Goal: Transaction & Acquisition: Purchase product/service

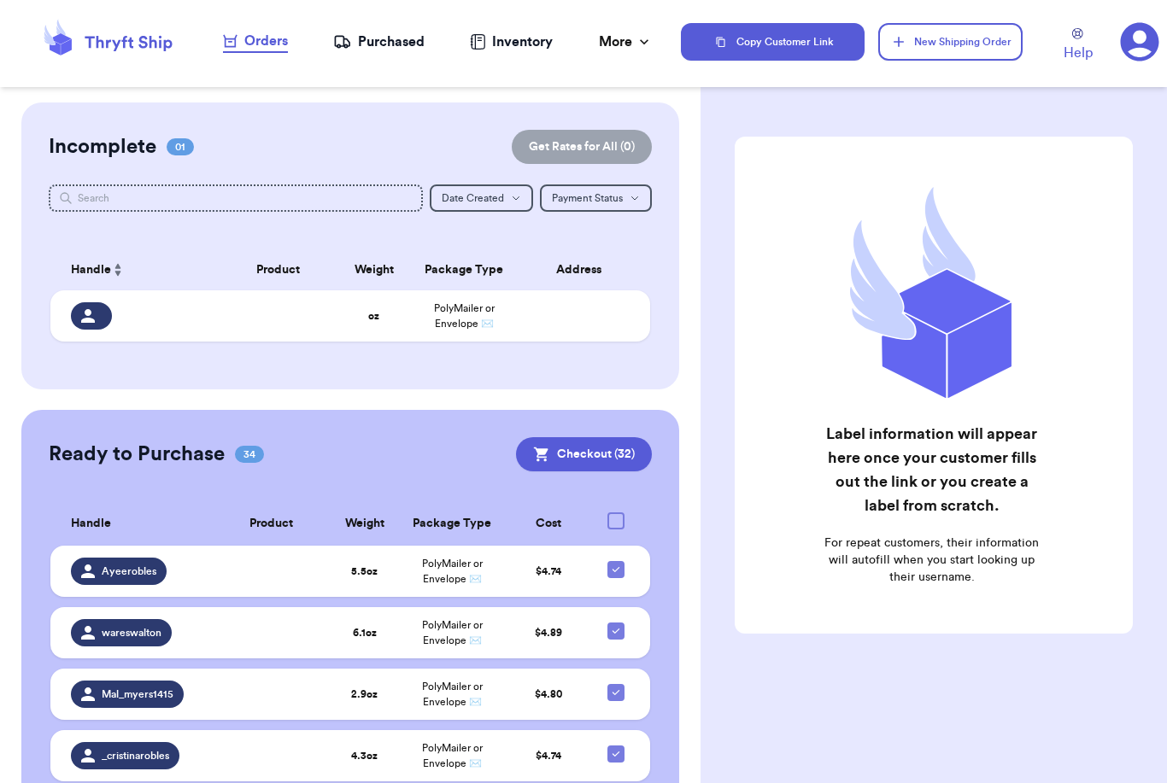
click at [623, 523] on div at bounding box center [615, 521] width 17 height 17
click at [616, 513] on input "checkbox" at bounding box center [615, 512] width 1 height 1
checkbox input "true"
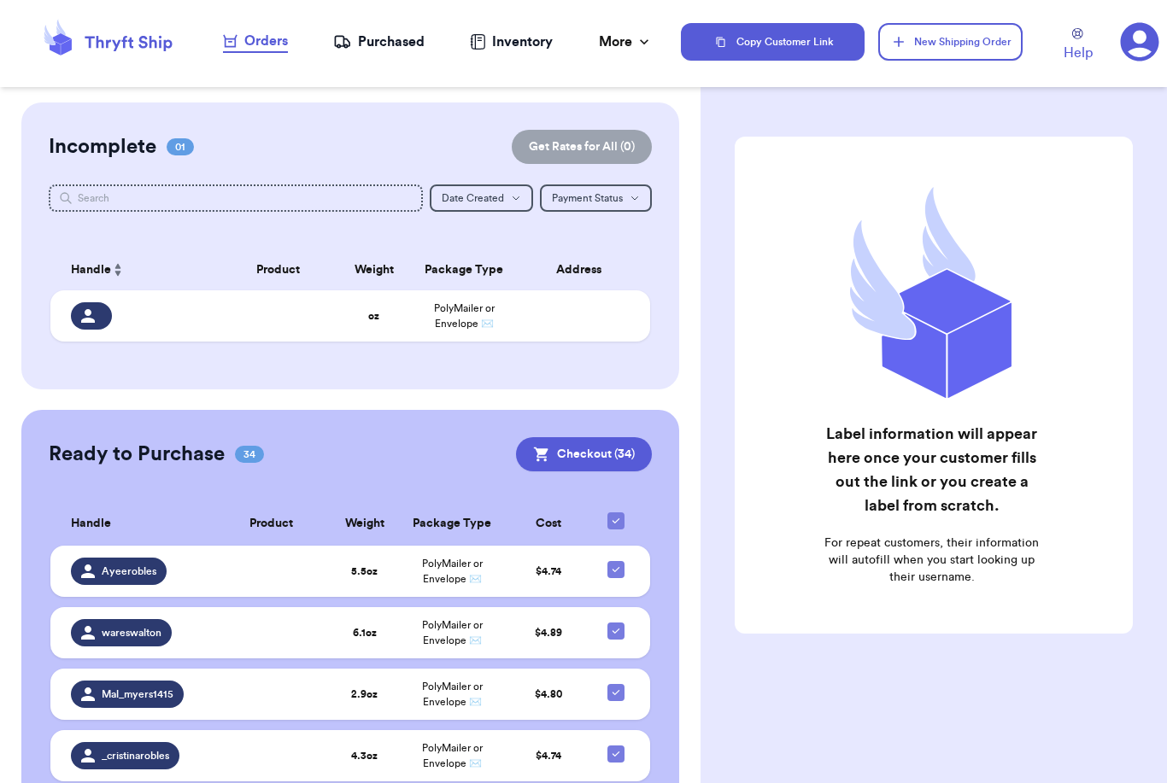
click at [619, 522] on icon at bounding box center [616, 521] width 14 height 14
click at [616, 513] on input "checkbox" at bounding box center [615, 512] width 1 height 1
checkbox input "false"
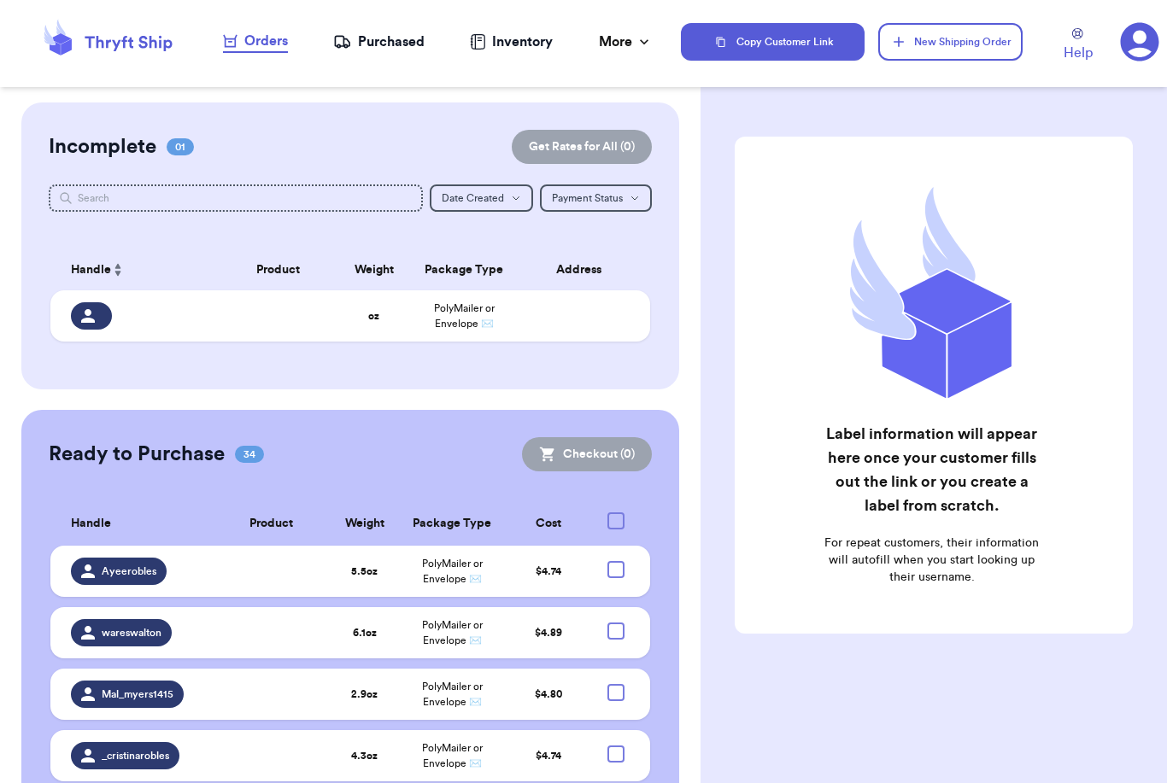
checkbox input "false"
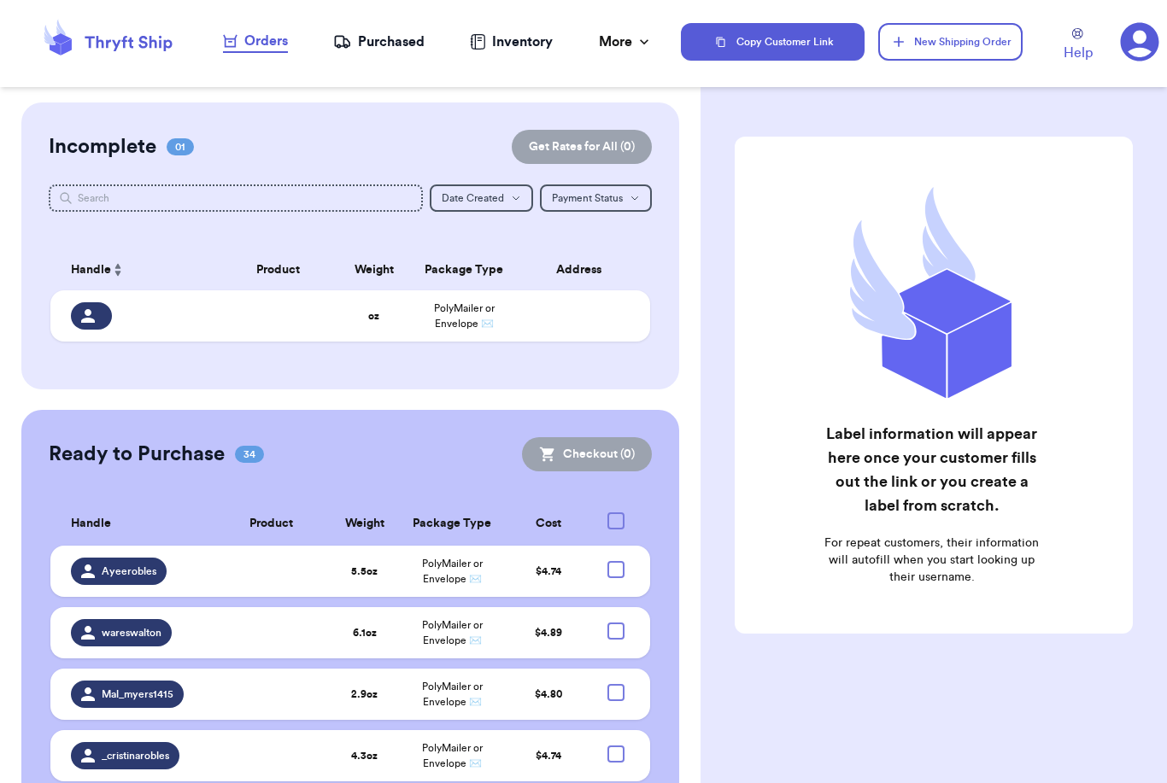
checkbox input "false"
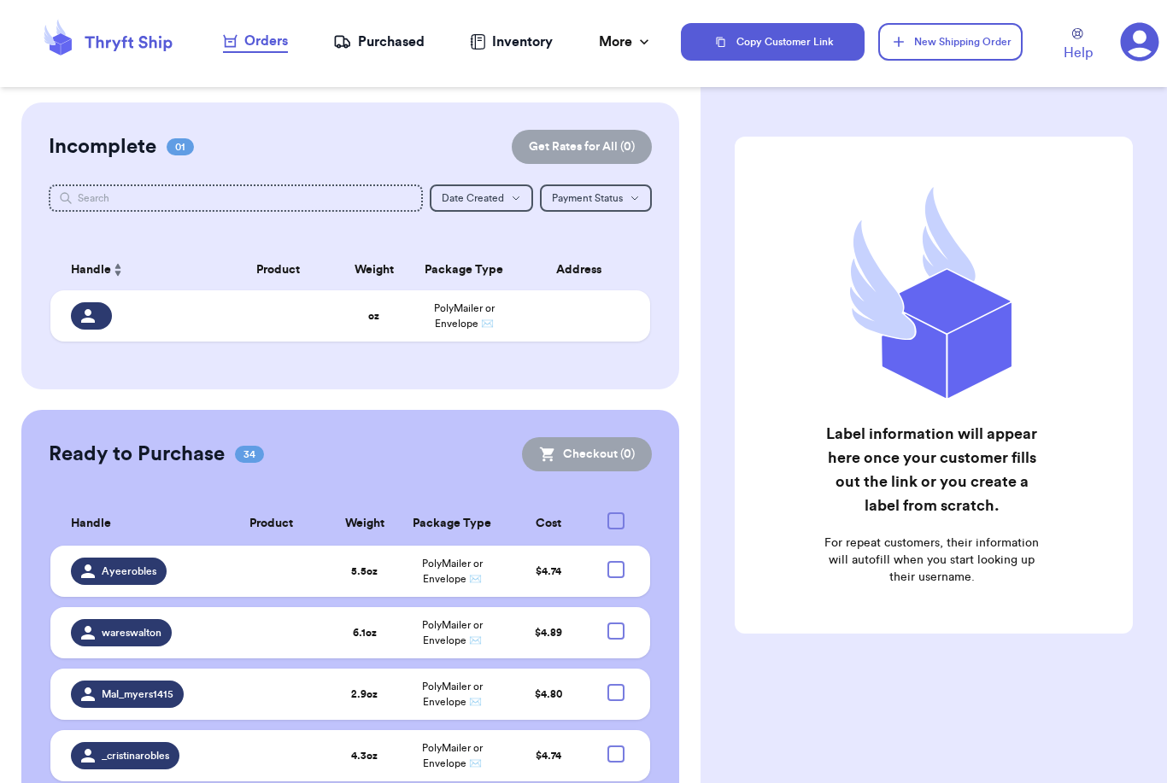
checkbox input "false"
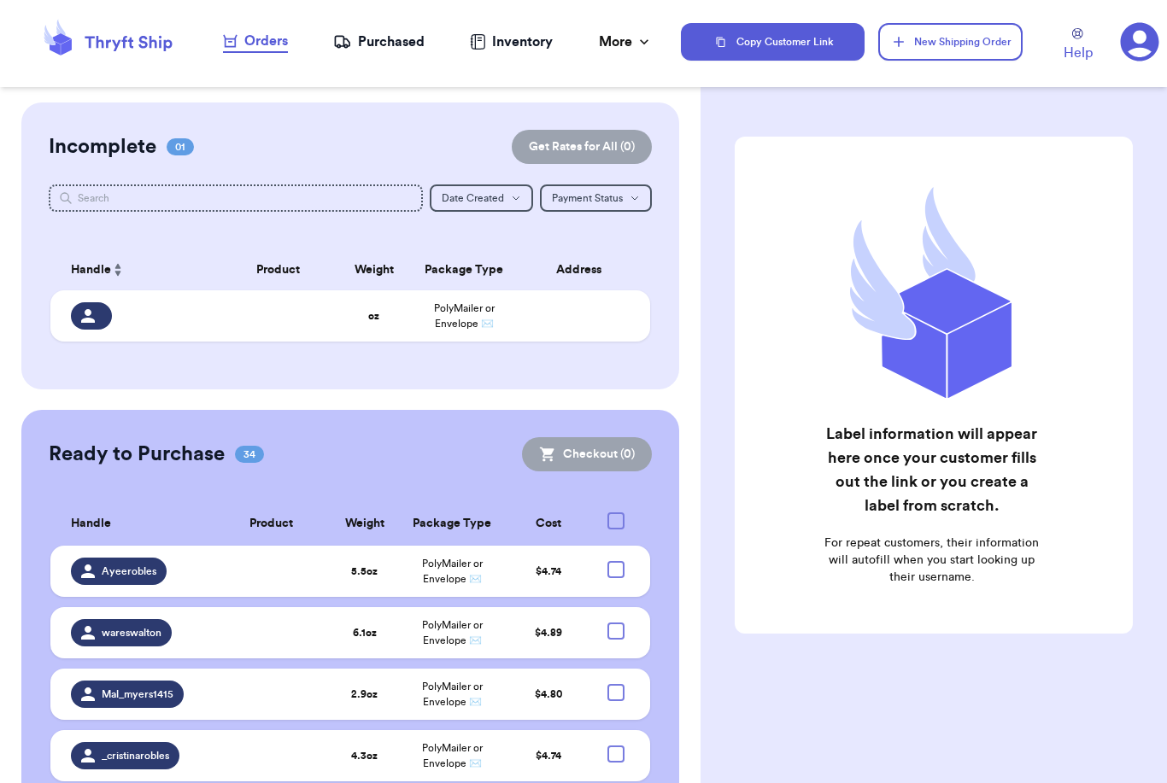
checkbox input "false"
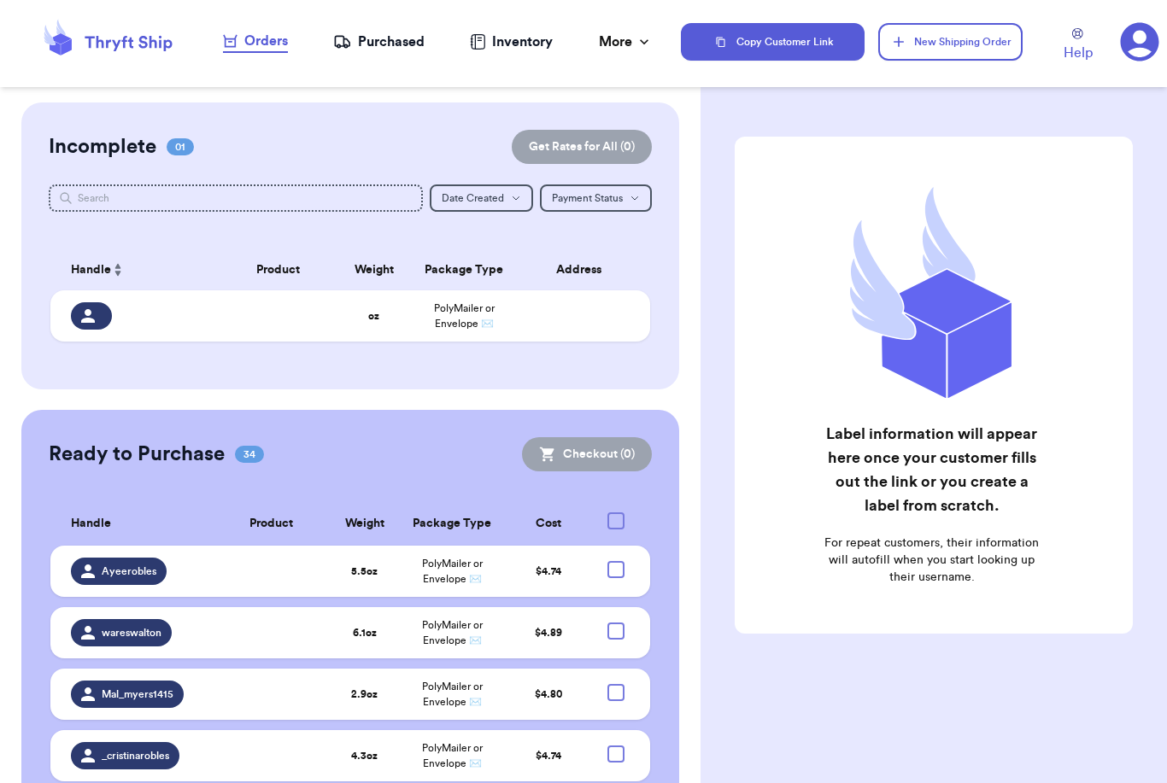
checkbox input "false"
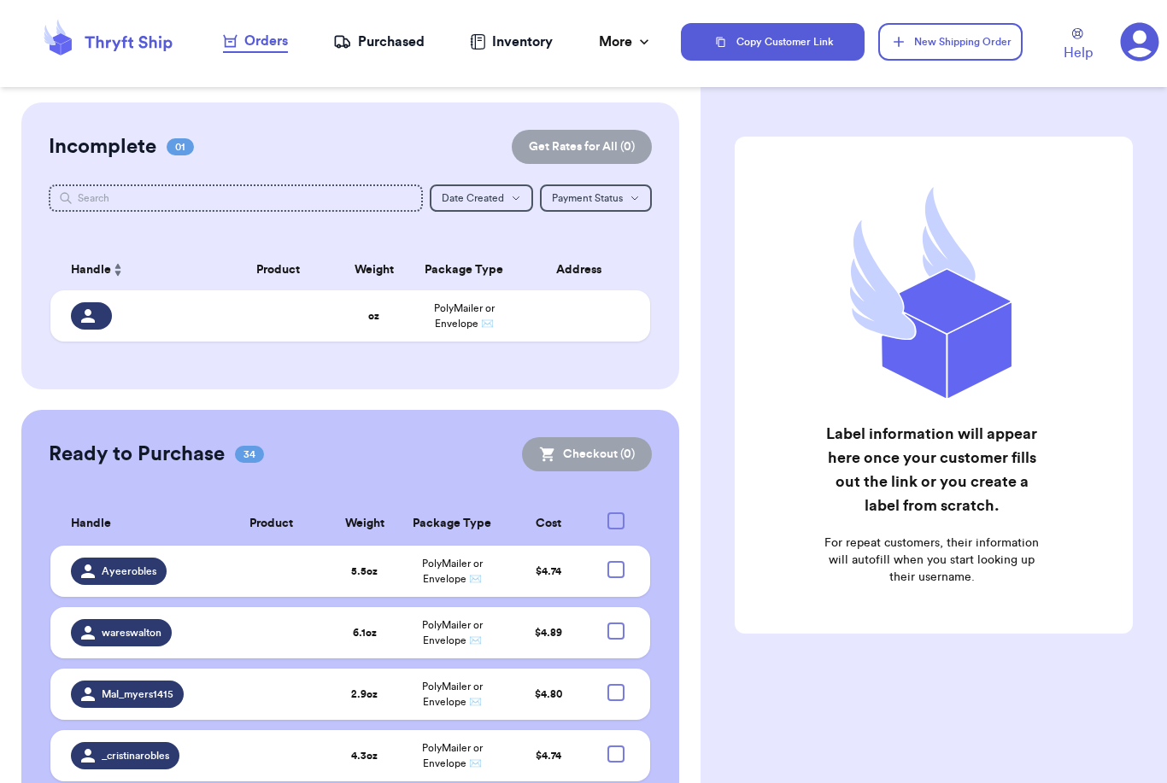
checkbox input "false"
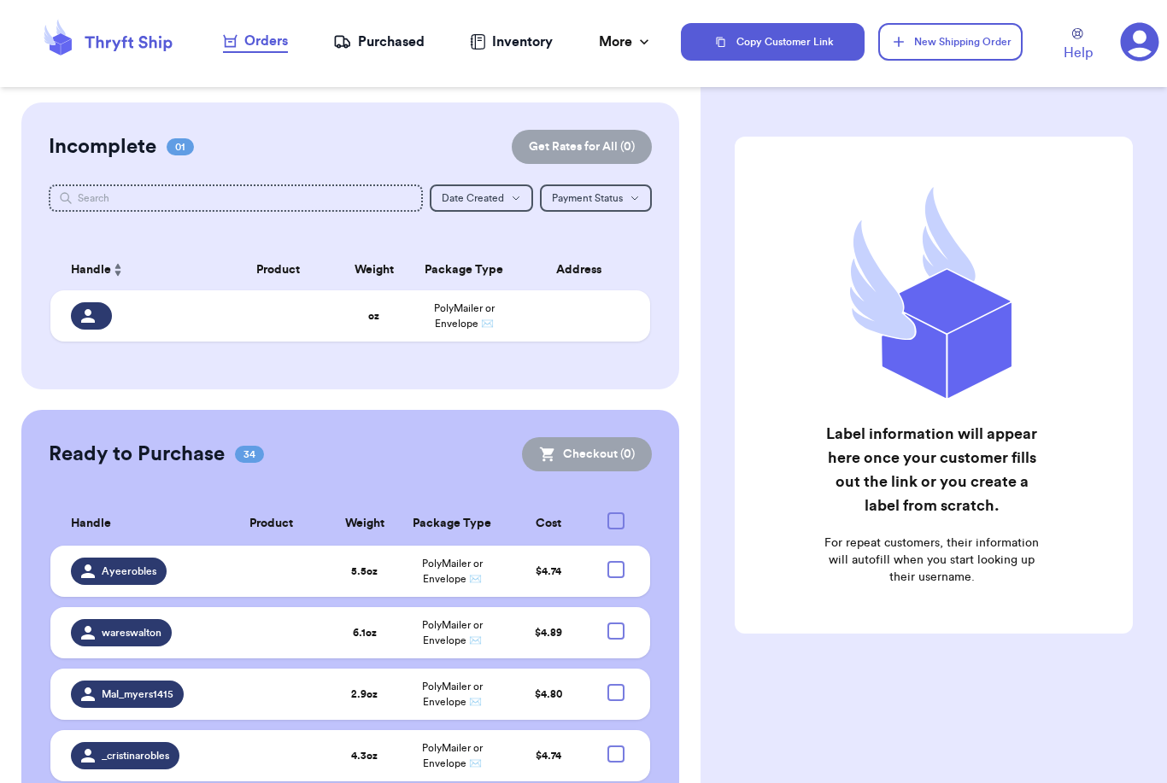
checkbox input "false"
click at [619, 522] on div at bounding box center [615, 521] width 17 height 17
click at [616, 513] on input "checkbox" at bounding box center [615, 512] width 1 height 1
checkbox input "true"
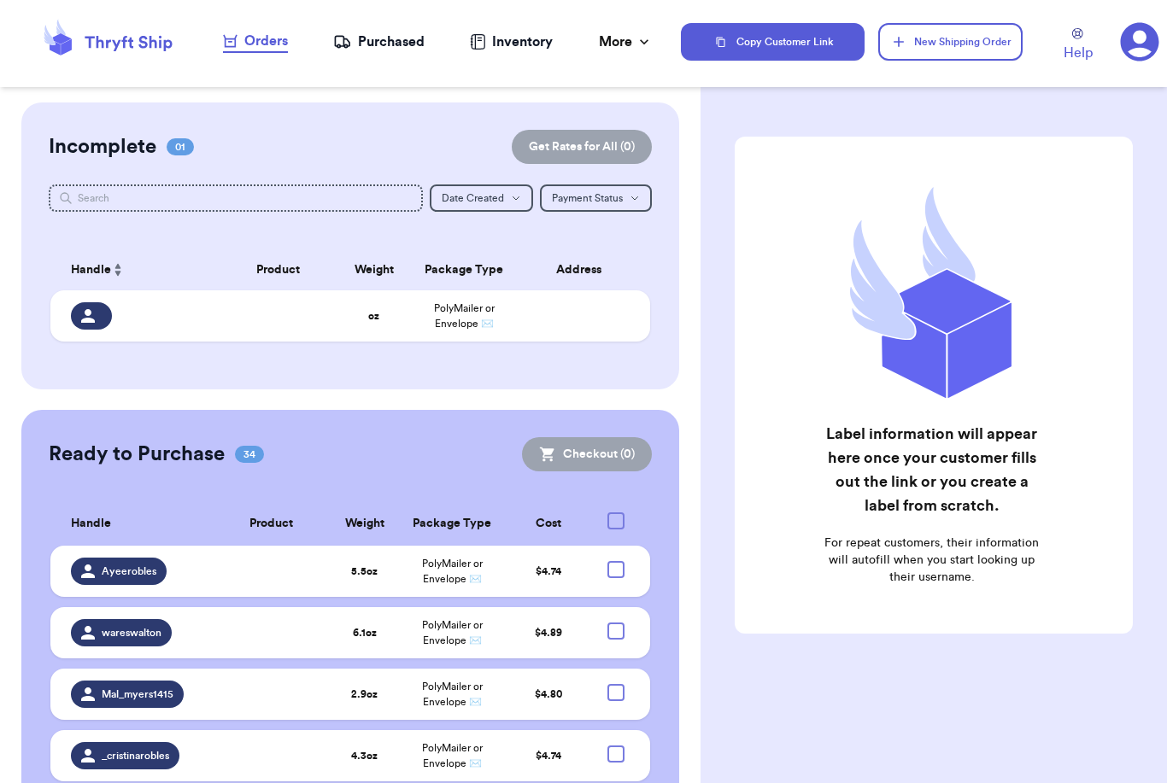
checkbox input "true"
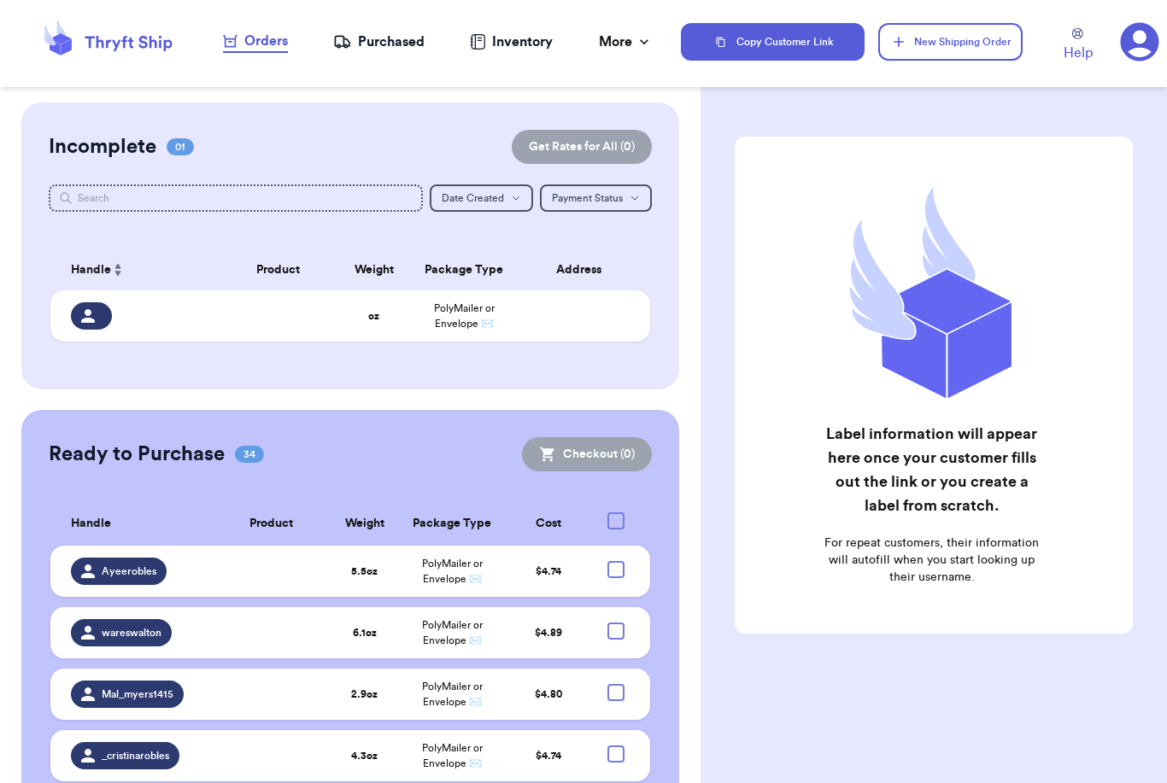
checkbox input "true"
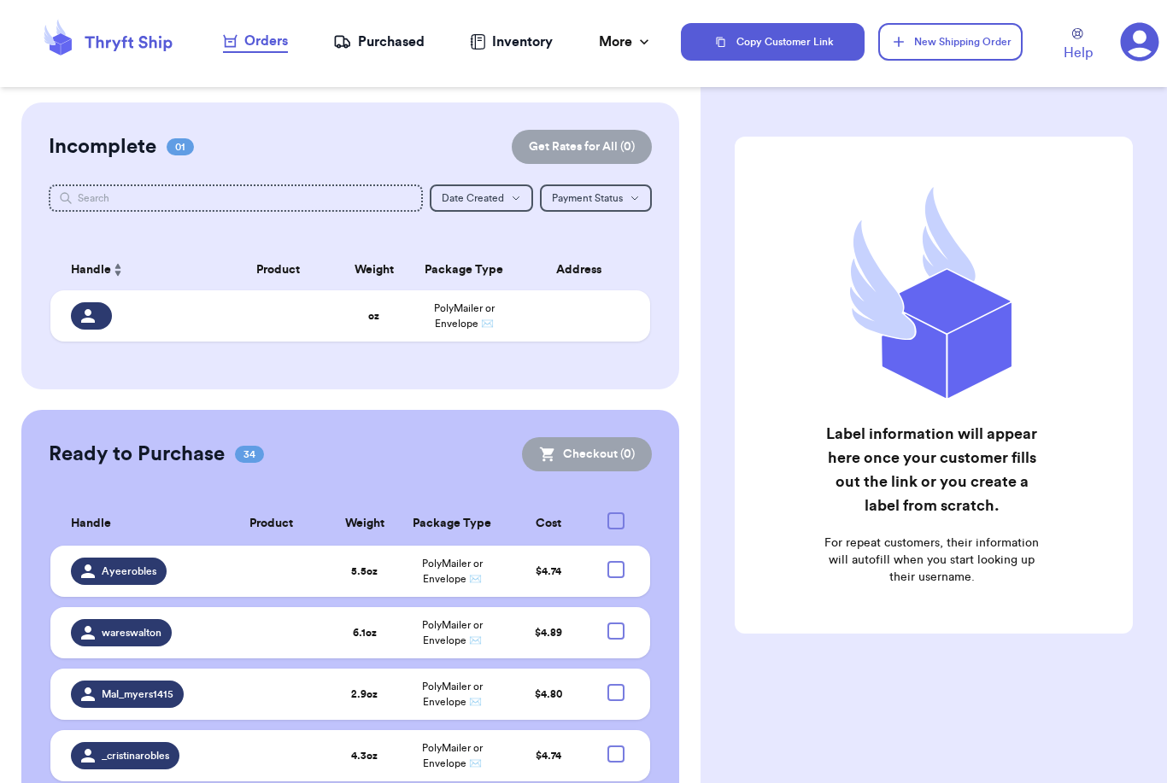
checkbox input "true"
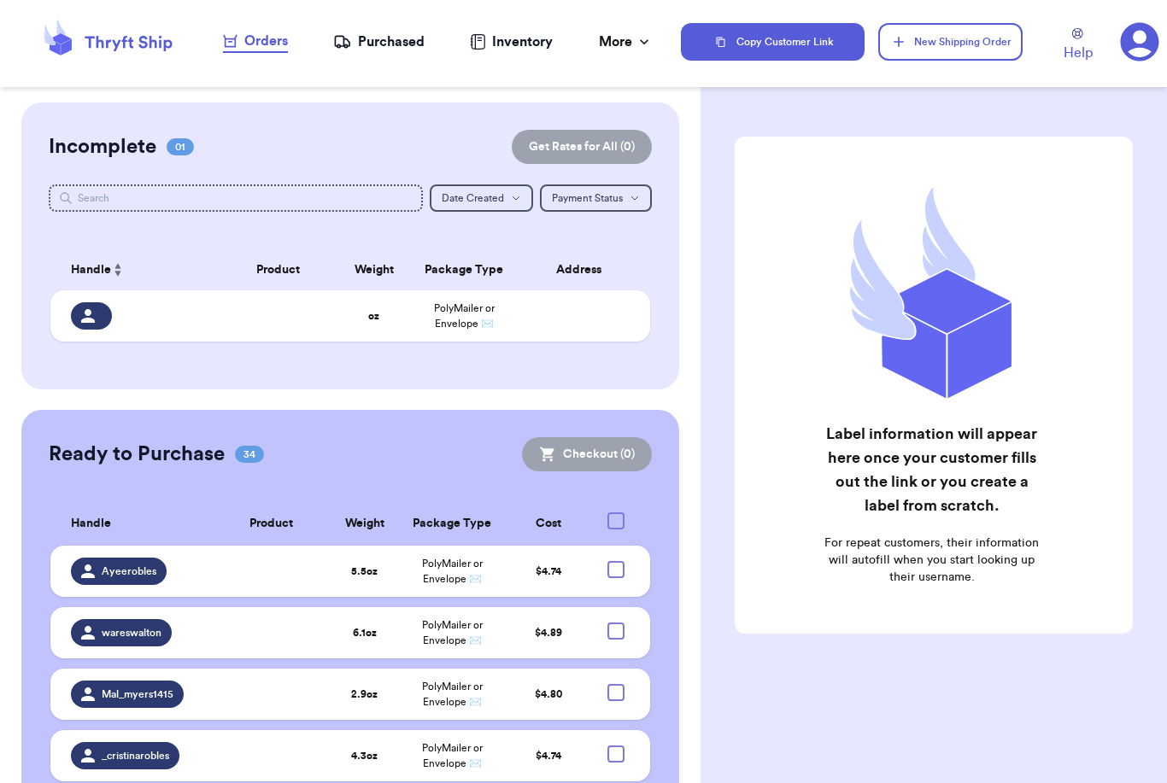
checkbox input "true"
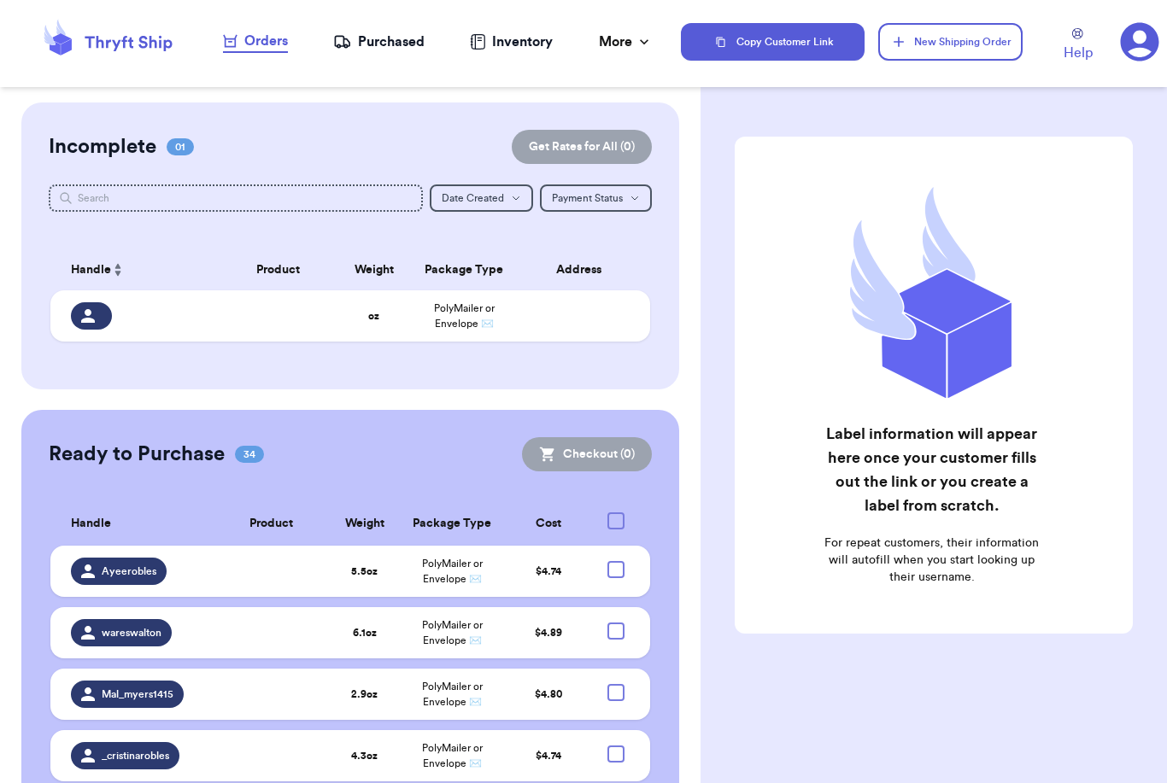
checkbox input "true"
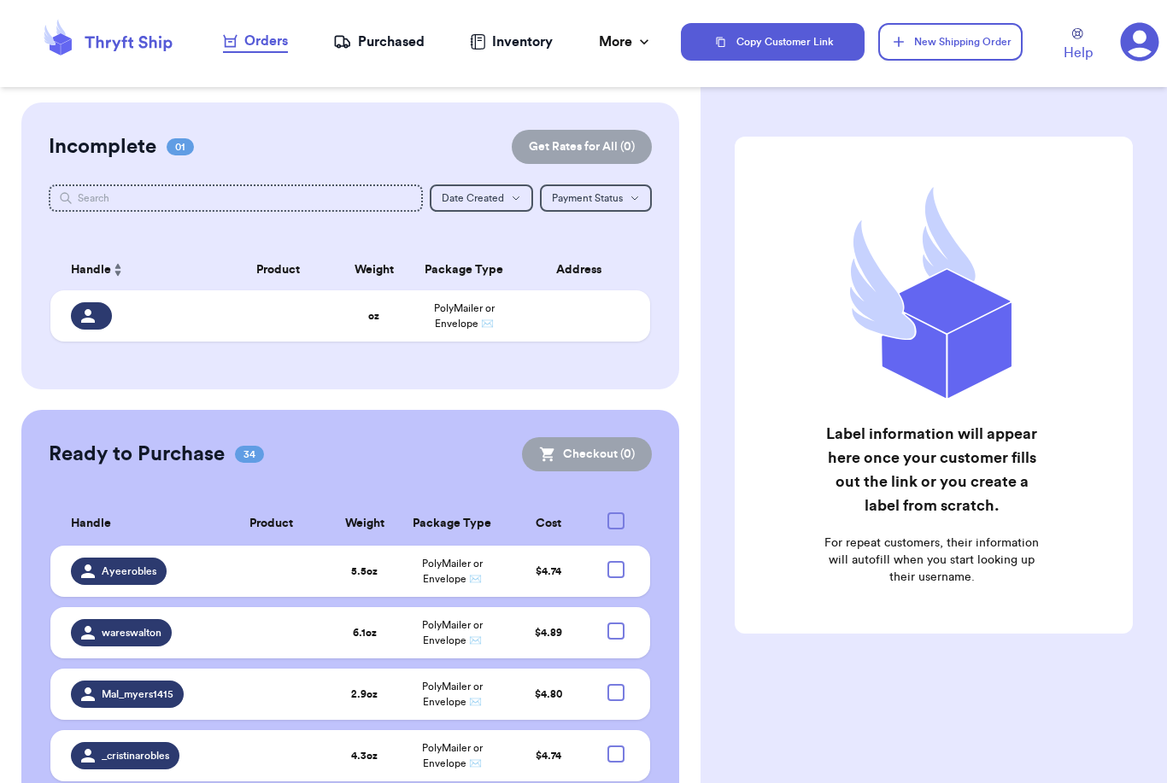
checkbox input "true"
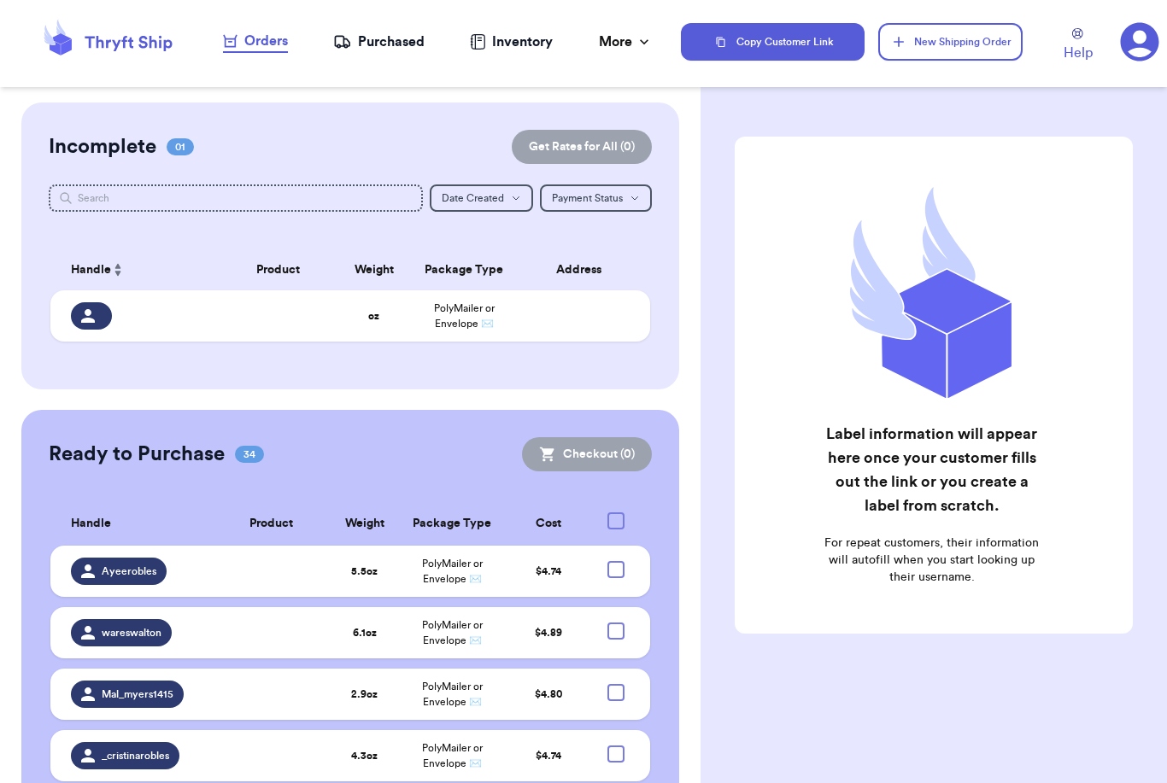
checkbox input "true"
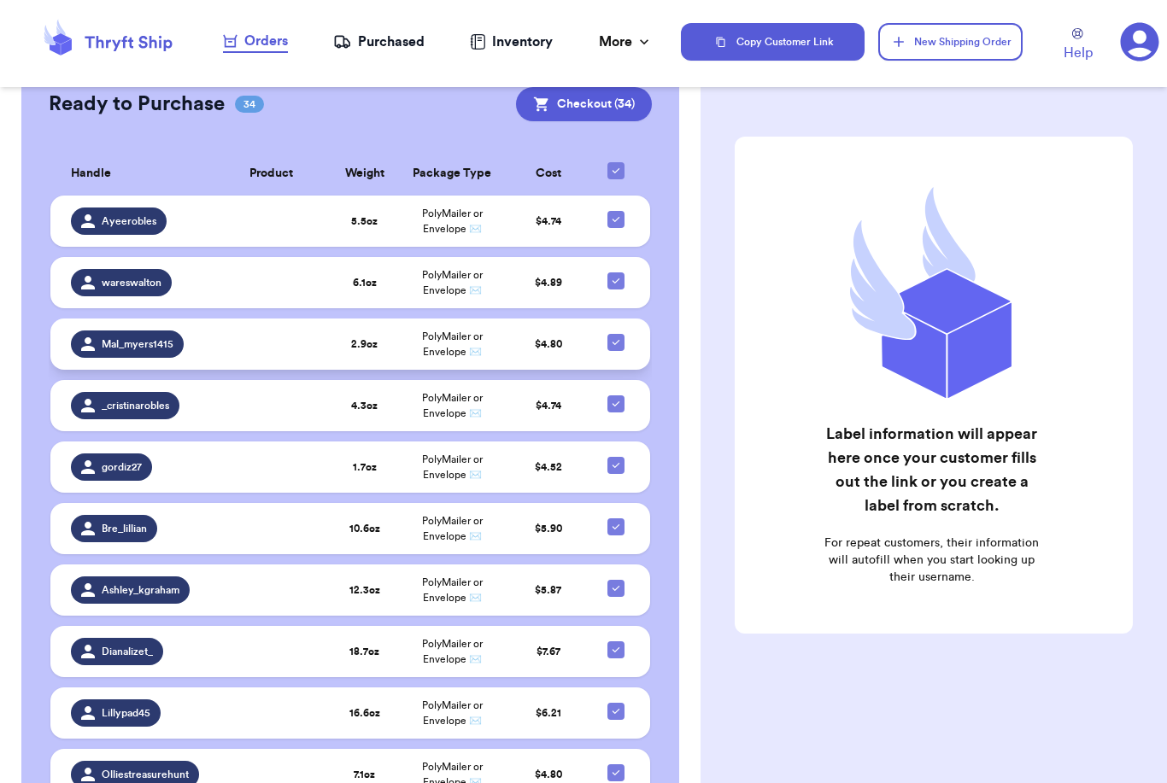
scroll to position [450, 0]
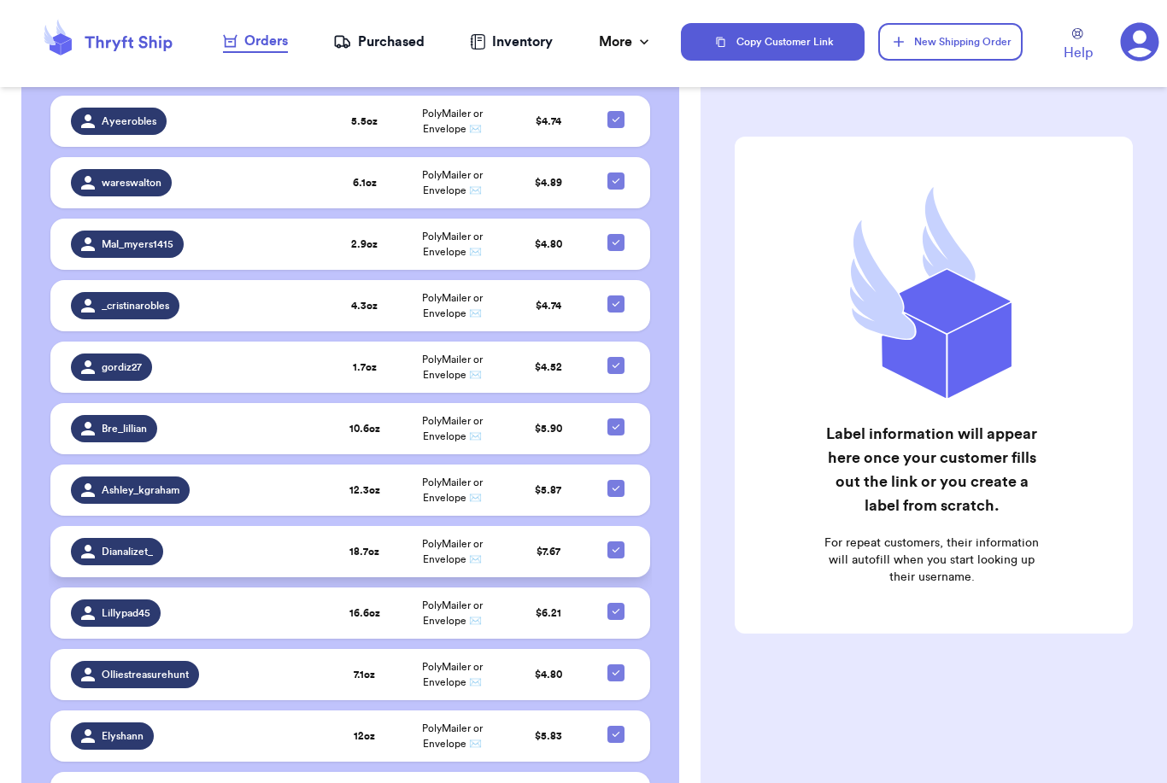
click at [612, 557] on icon at bounding box center [616, 550] width 14 height 14
click at [615, 542] on input "checkbox" at bounding box center [615, 541] width 1 height 1
checkbox input "false"
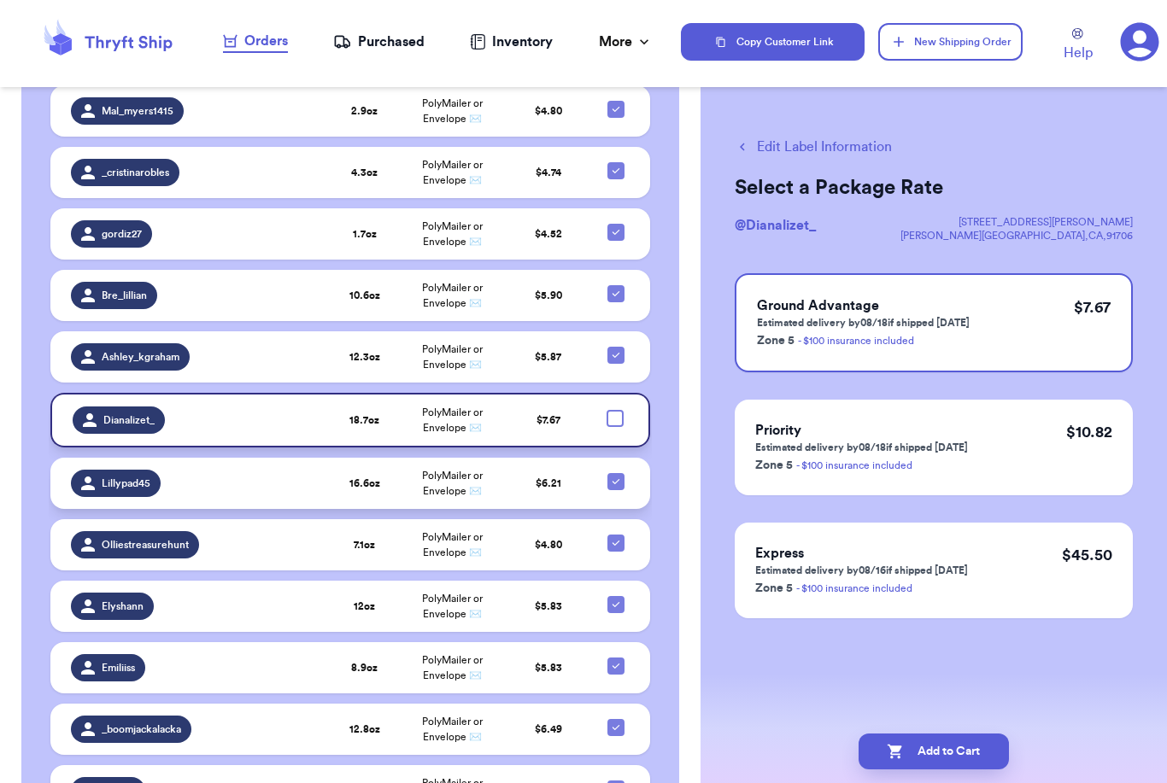
scroll to position [583, 0]
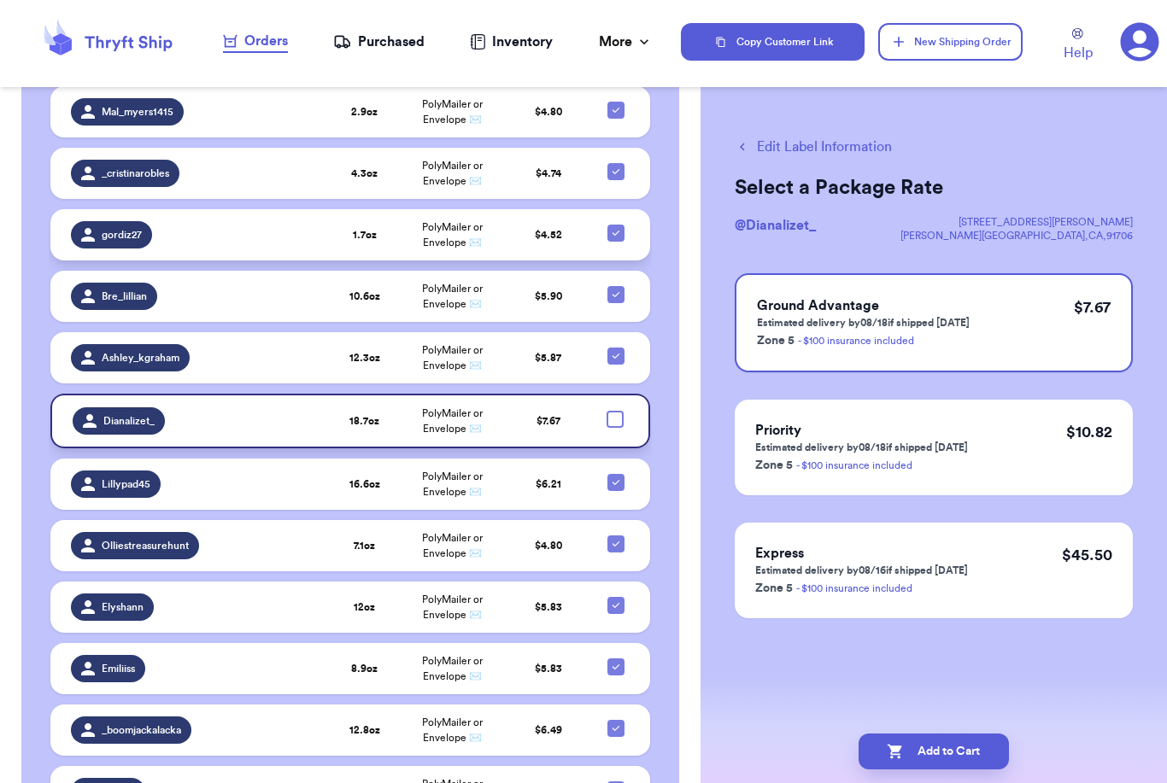
click at [614, 240] on icon at bounding box center [616, 233] width 14 height 14
click at [615, 225] on input "checkbox" at bounding box center [615, 224] width 1 height 1
checkbox input "false"
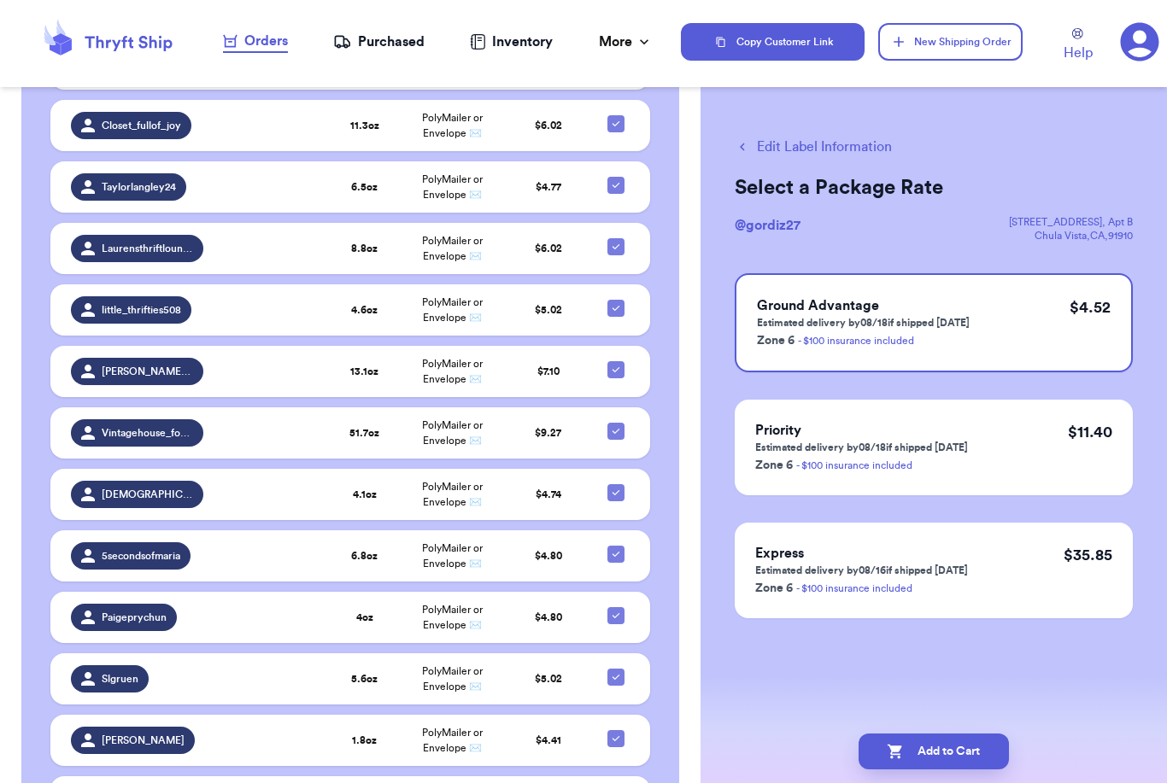
scroll to position [1376, 0]
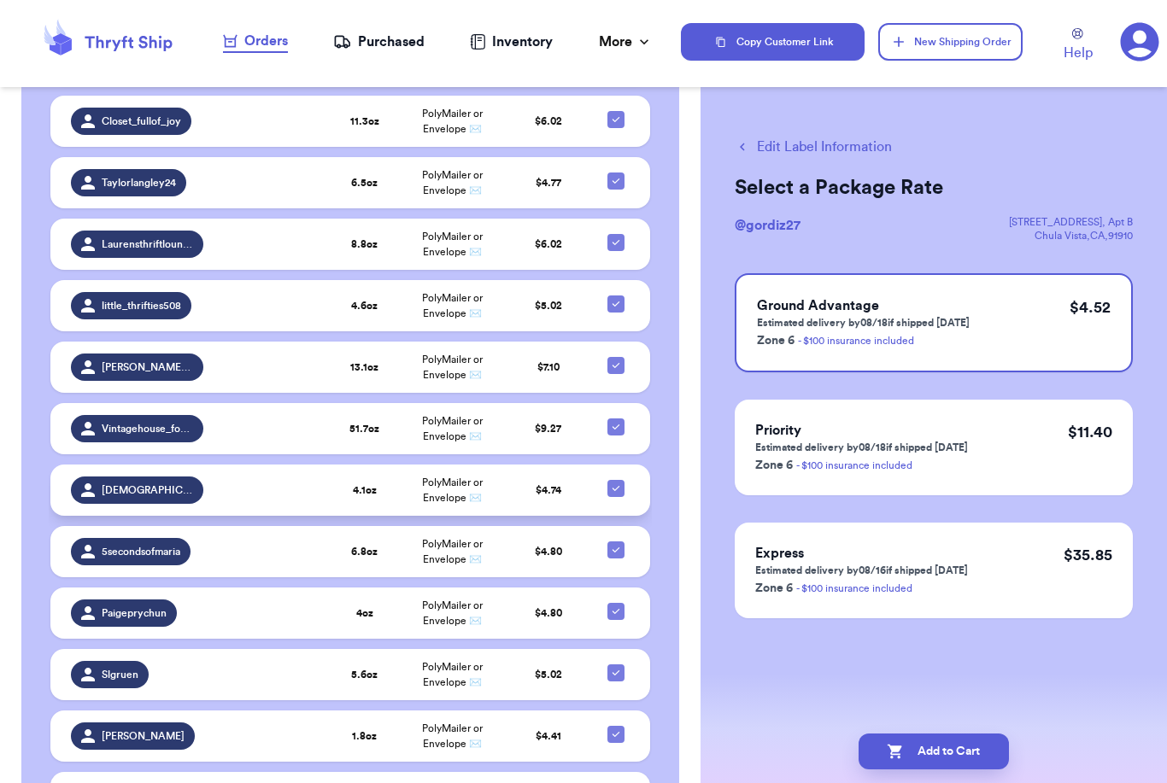
click at [614, 495] on icon at bounding box center [616, 489] width 14 height 14
click at [615, 480] on input "checkbox" at bounding box center [615, 479] width 1 height 1
checkbox input "false"
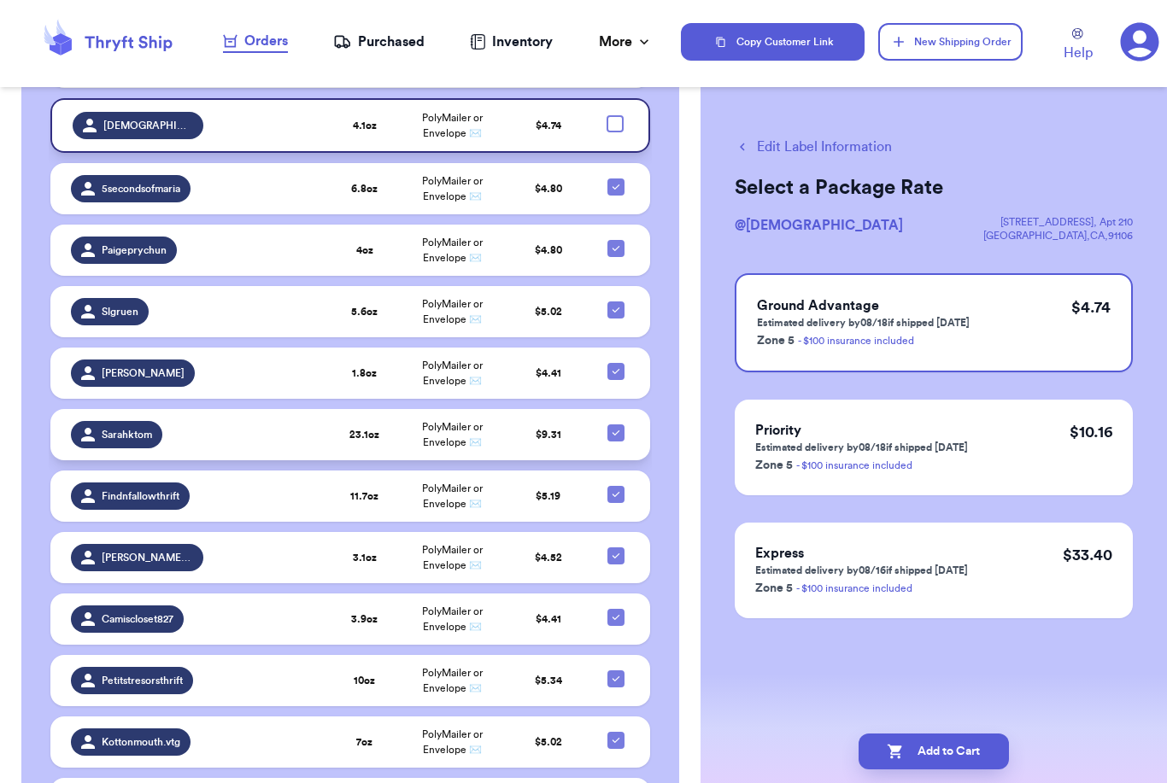
scroll to position [1744, 0]
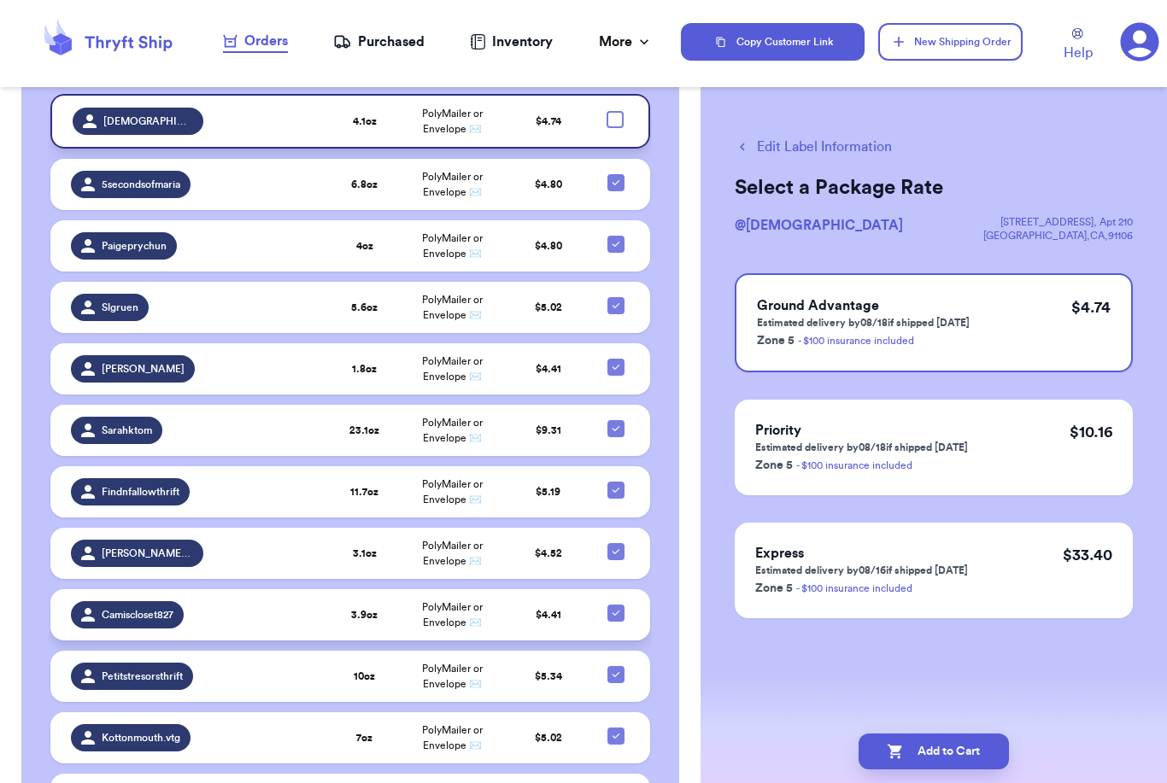
click at [616, 619] on icon at bounding box center [616, 614] width 14 height 14
click at [616, 605] on input "checkbox" at bounding box center [615, 604] width 1 height 1
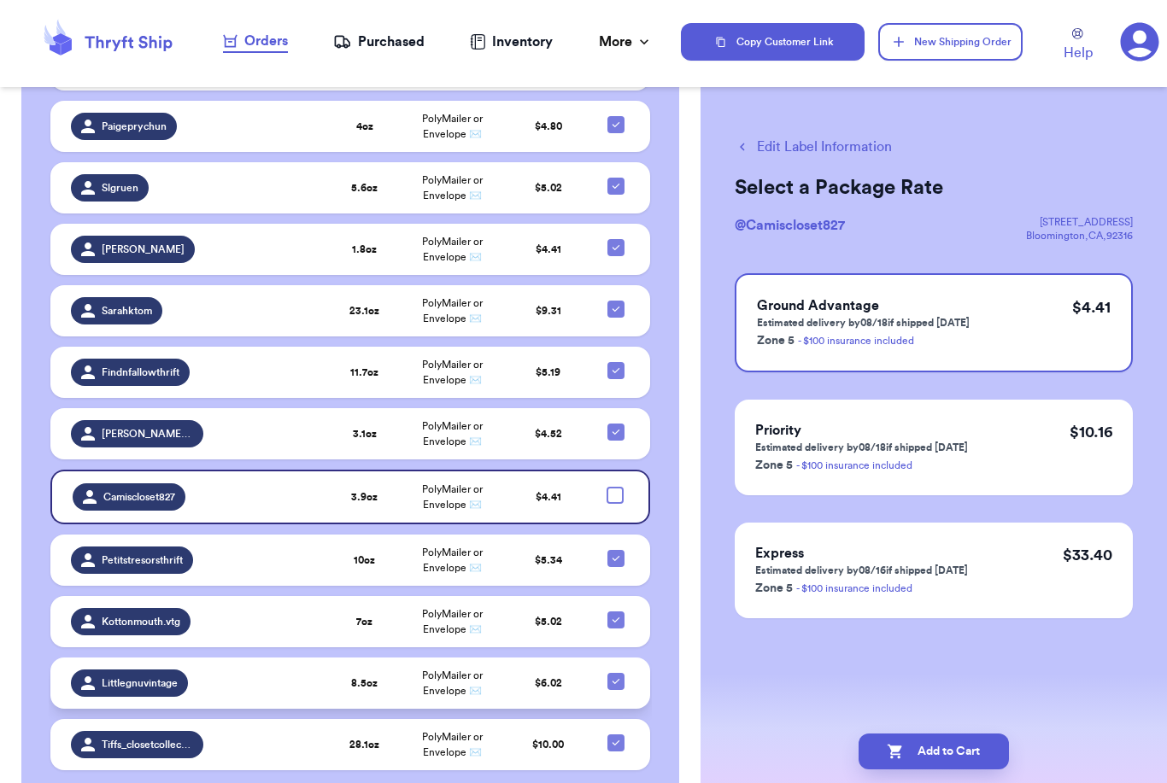
scroll to position [55, 0]
click at [942, 734] on button "Add to Cart" at bounding box center [934, 752] width 150 height 36
checkbox input "true"
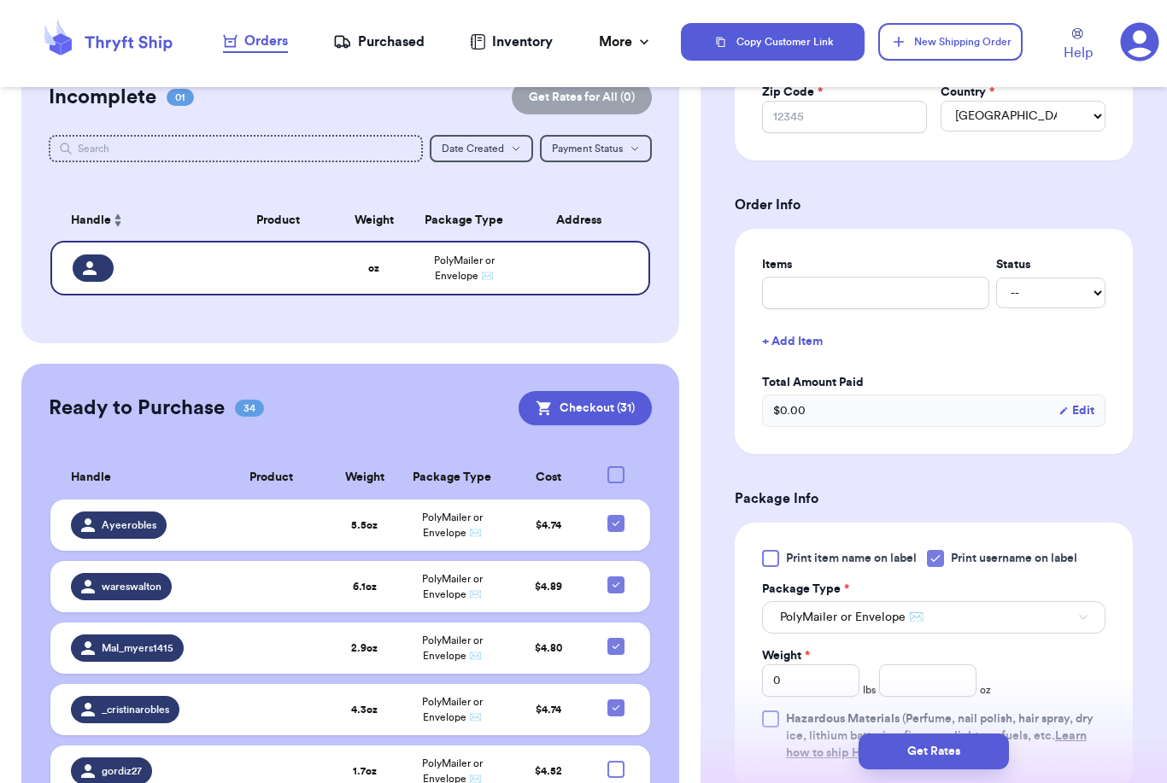
scroll to position [49, 0]
click at [556, 392] on button "Checkout ( 31 )" at bounding box center [585, 409] width 133 height 34
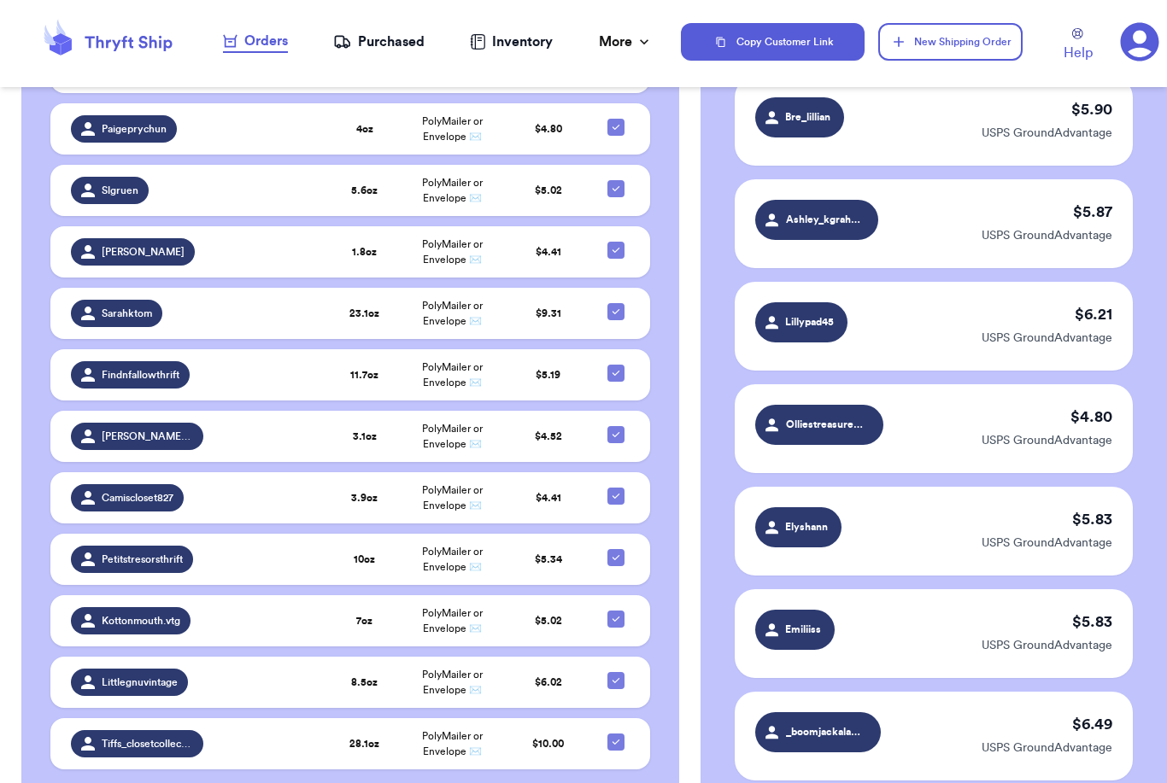
scroll to position [1856, 0]
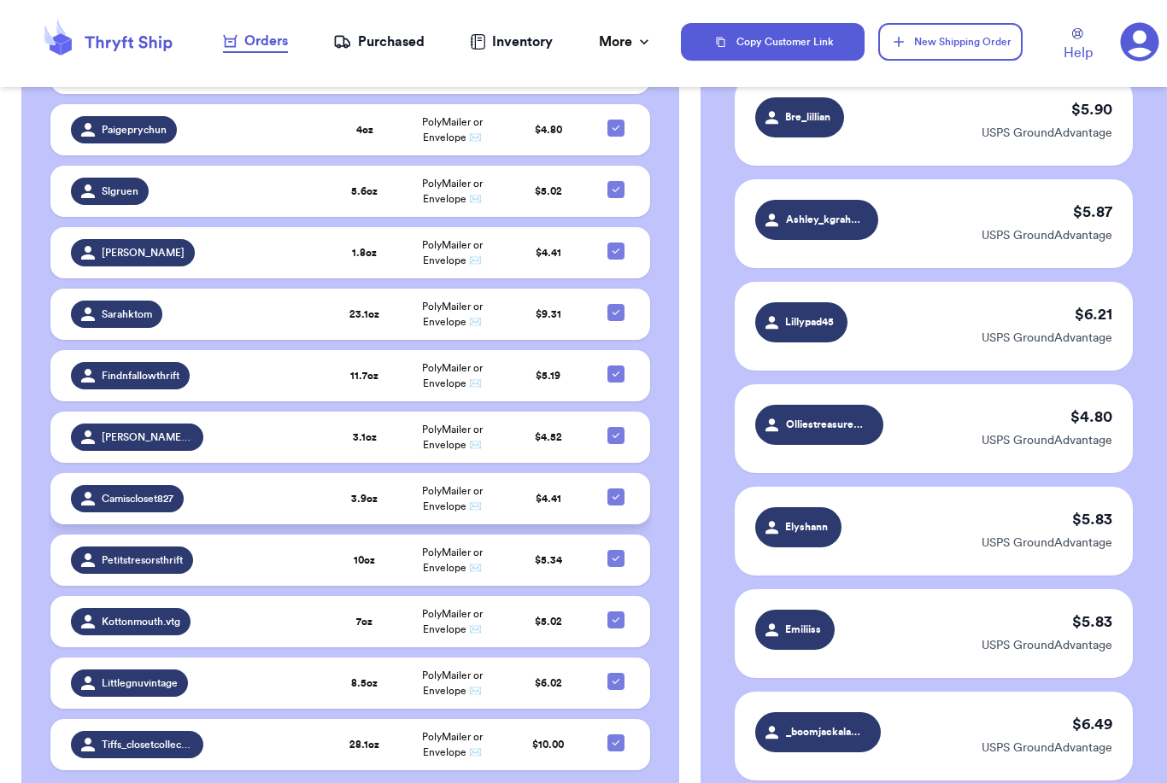
click at [614, 490] on icon at bounding box center [616, 497] width 14 height 14
click at [615, 488] on input "checkbox" at bounding box center [615, 488] width 1 height 1
checkbox input "false"
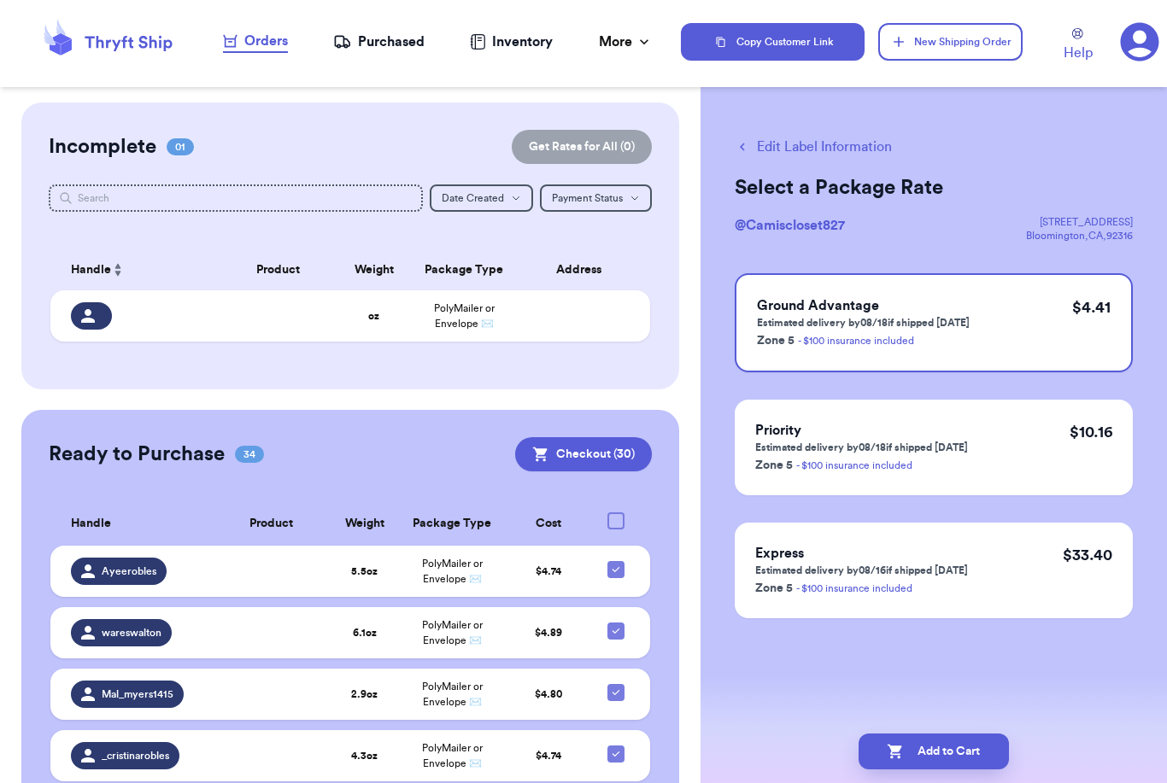
scroll to position [0, 0]
click at [595, 437] on button "Checkout ( 30 )" at bounding box center [583, 454] width 137 height 34
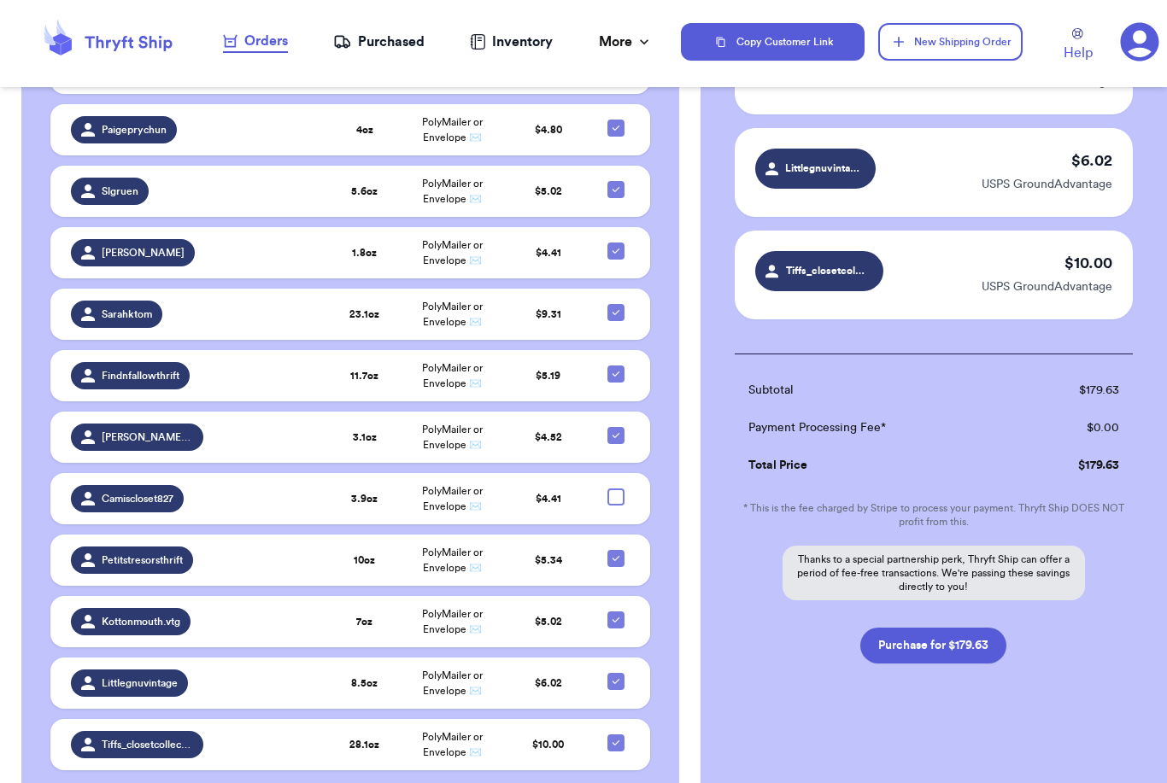
scroll to position [2954, 0]
click at [917, 646] on button "Purchase for $179.63" at bounding box center [933, 646] width 146 height 36
checkbox input "false"
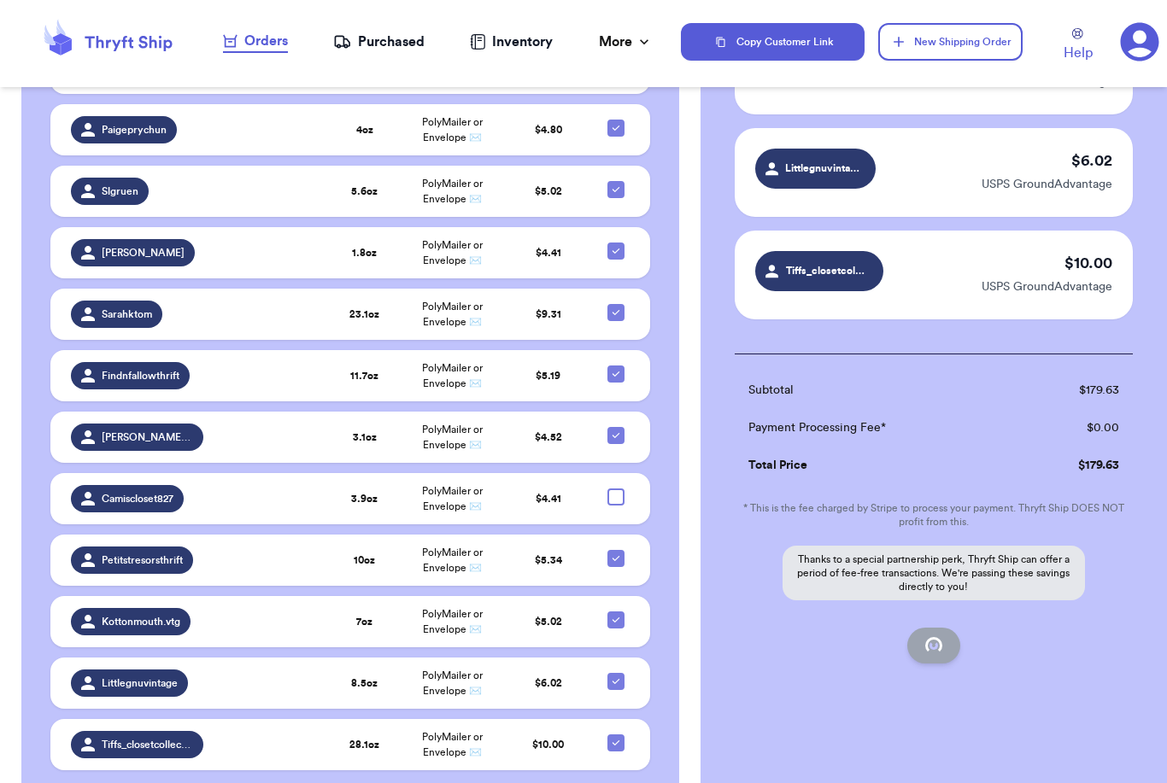
checkbox input "false"
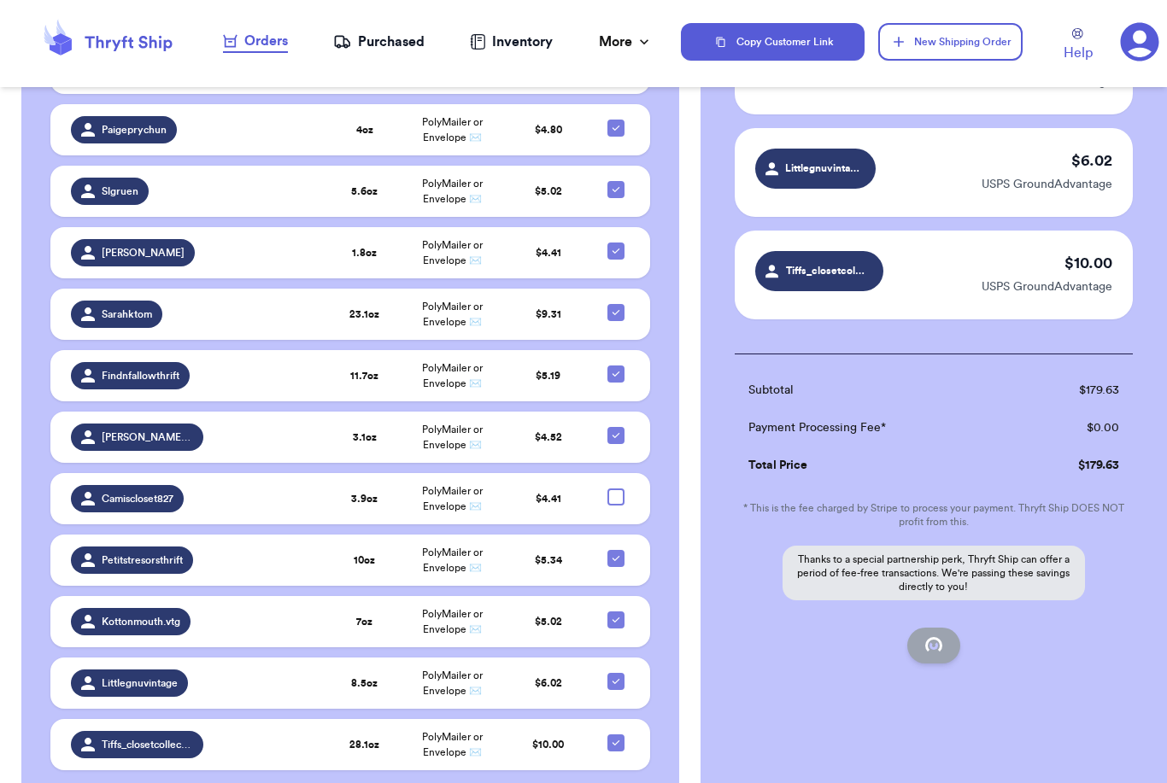
checkbox input "false"
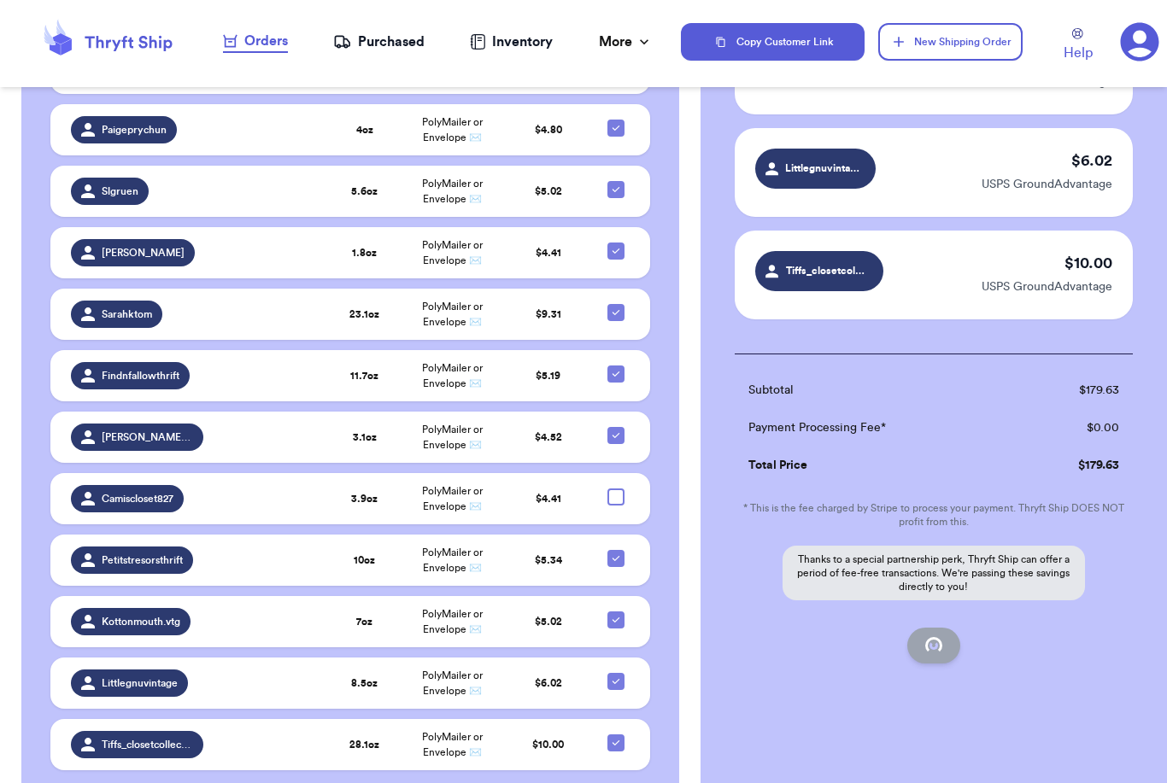
checkbox input "false"
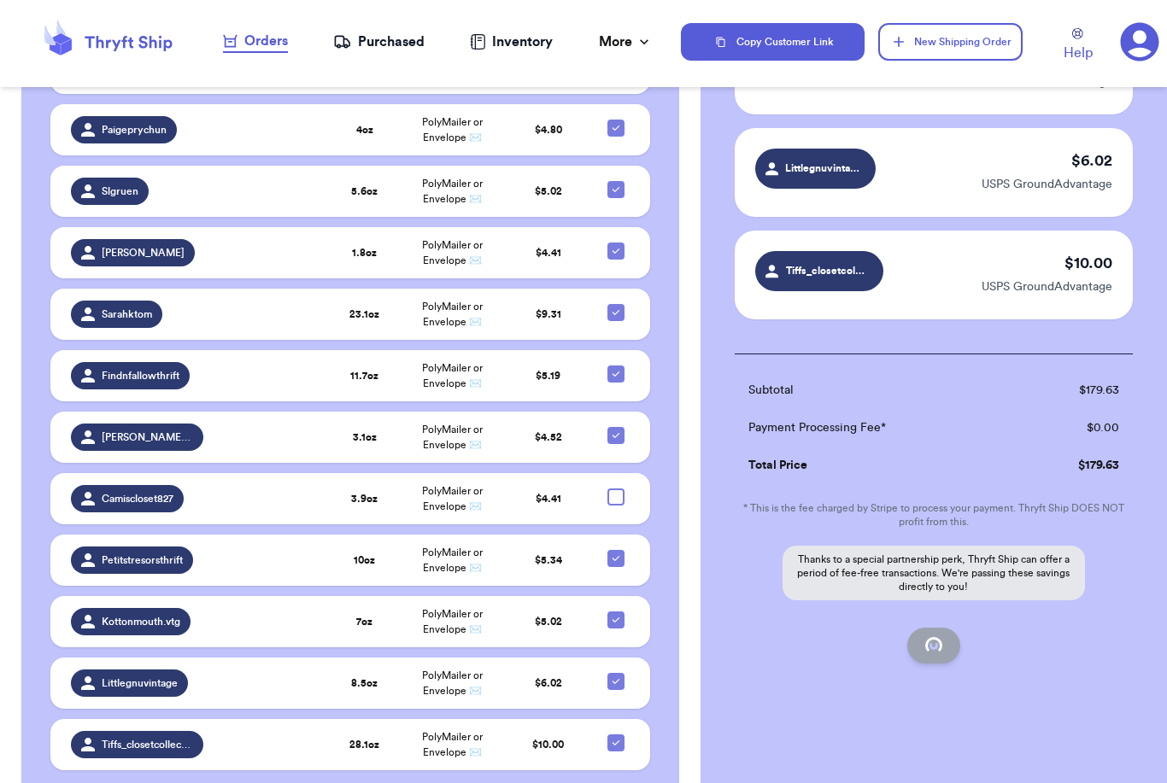
checkbox input "false"
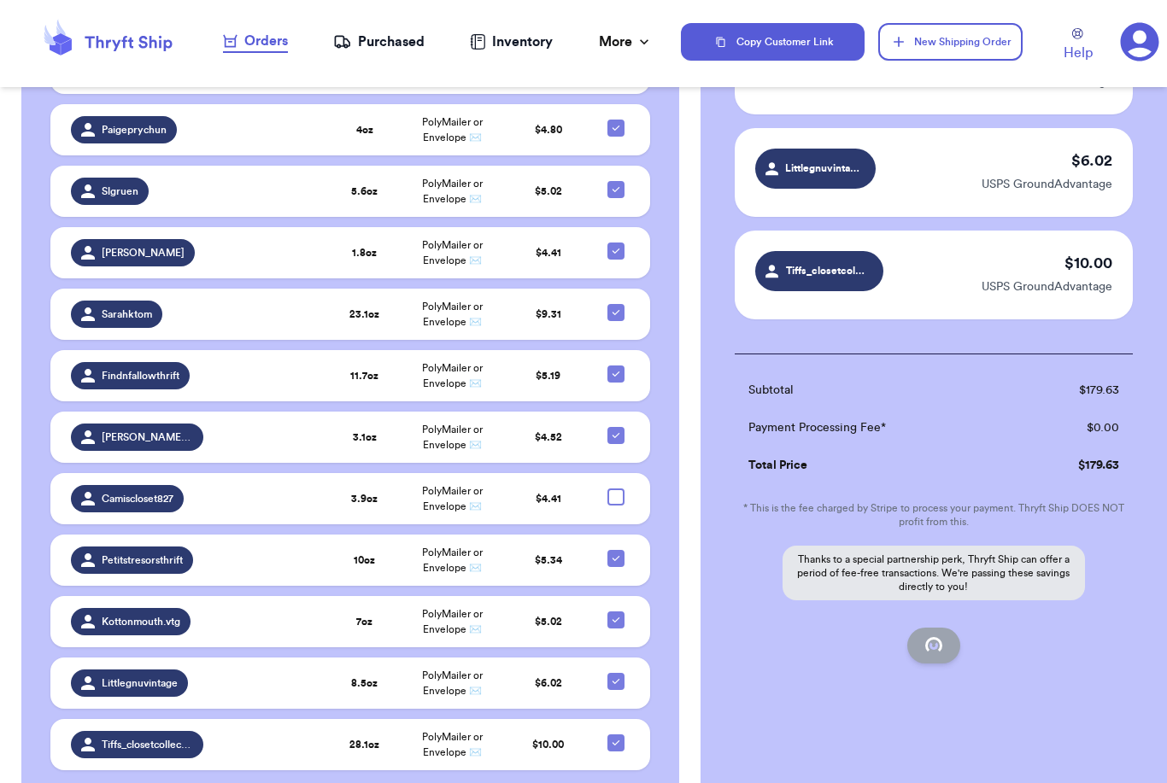
checkbox input "false"
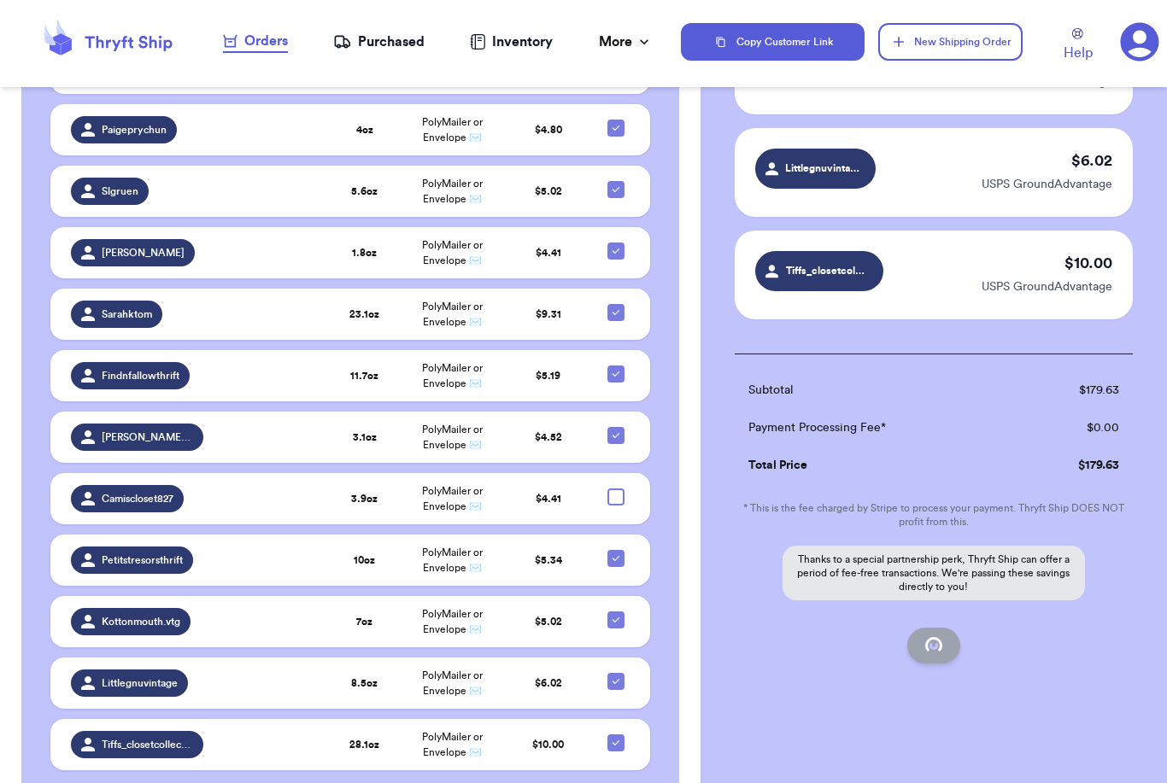
checkbox input "false"
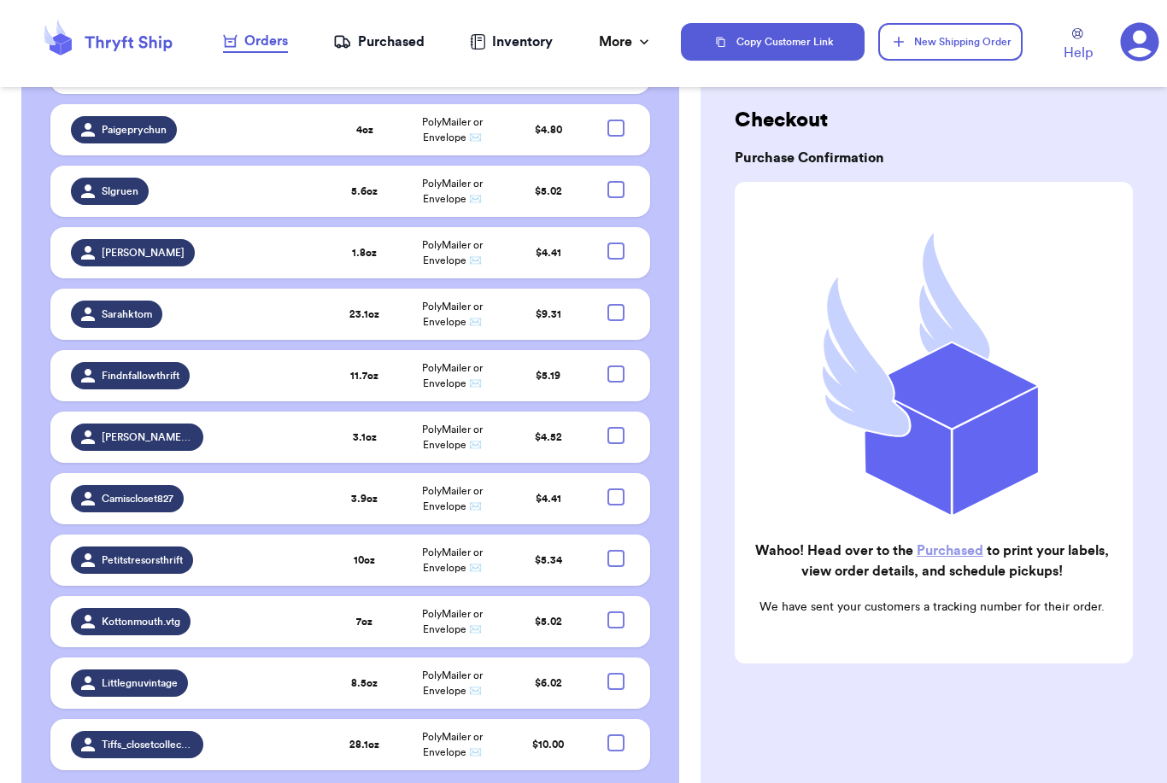
scroll to position [11, 0]
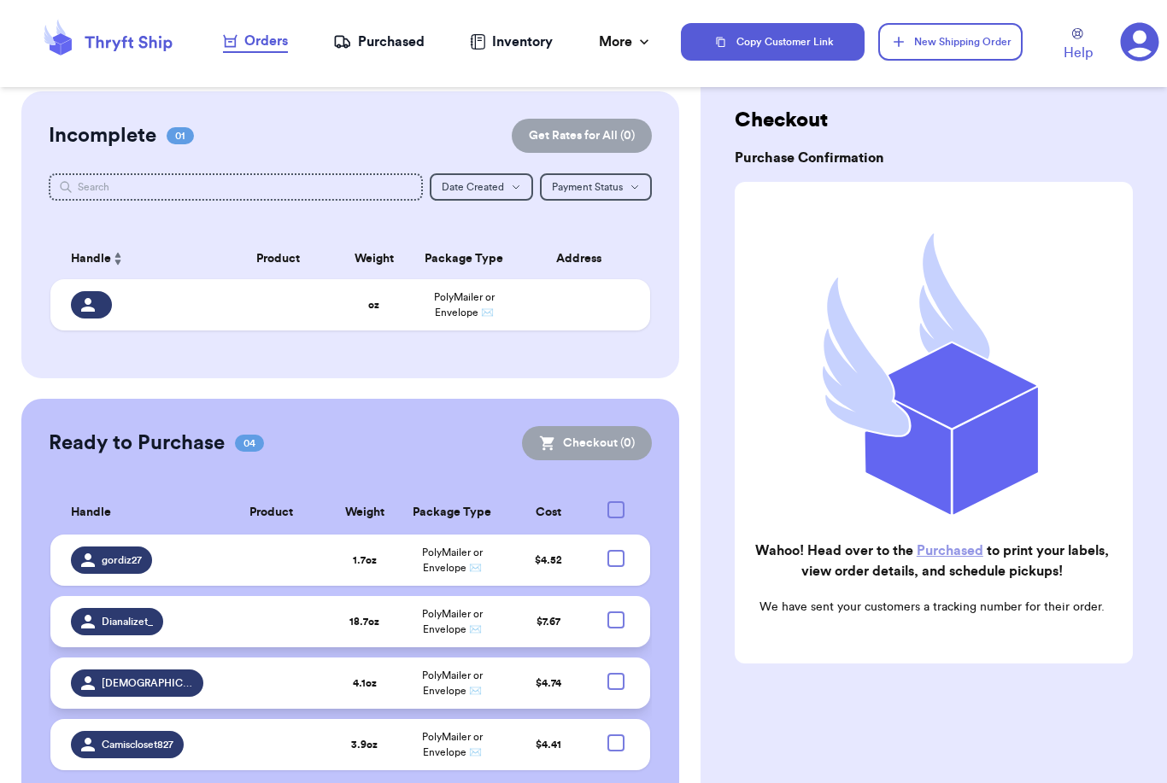
click at [396, 44] on div "Purchased" at bounding box center [378, 42] width 91 height 21
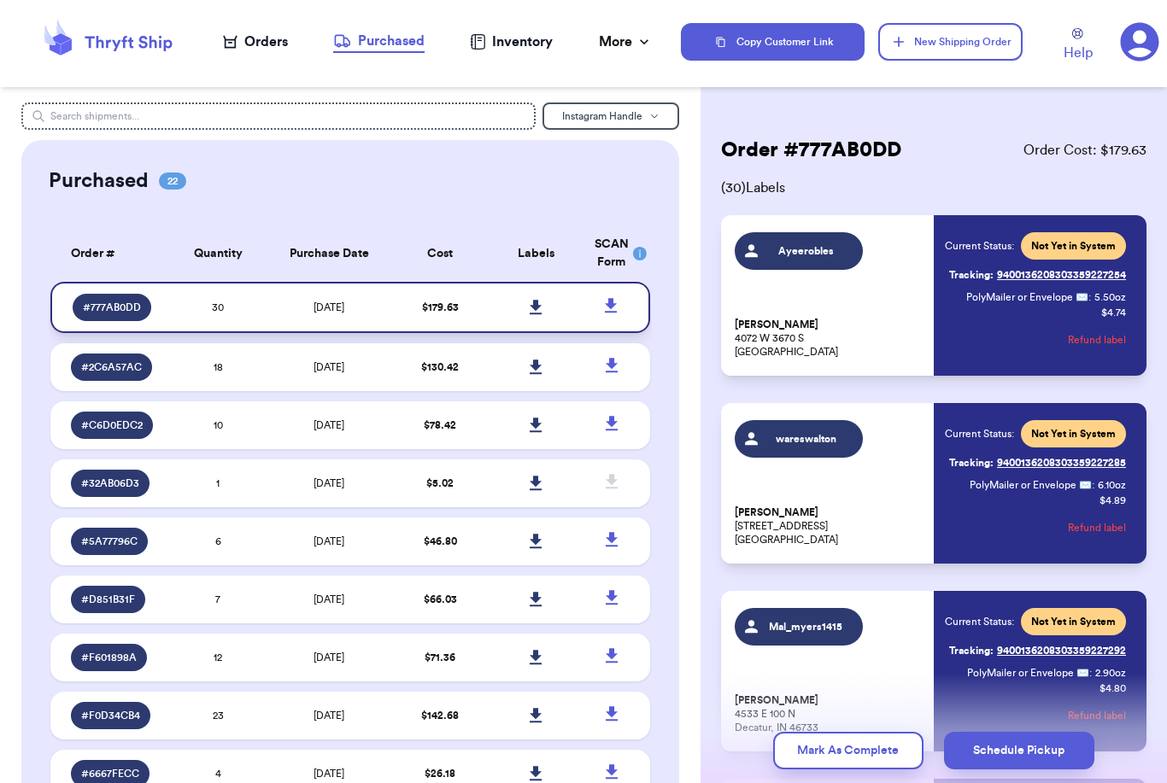
click at [530, 314] on icon at bounding box center [536, 307] width 13 height 15
